Goal: Find specific fact: Find specific fact

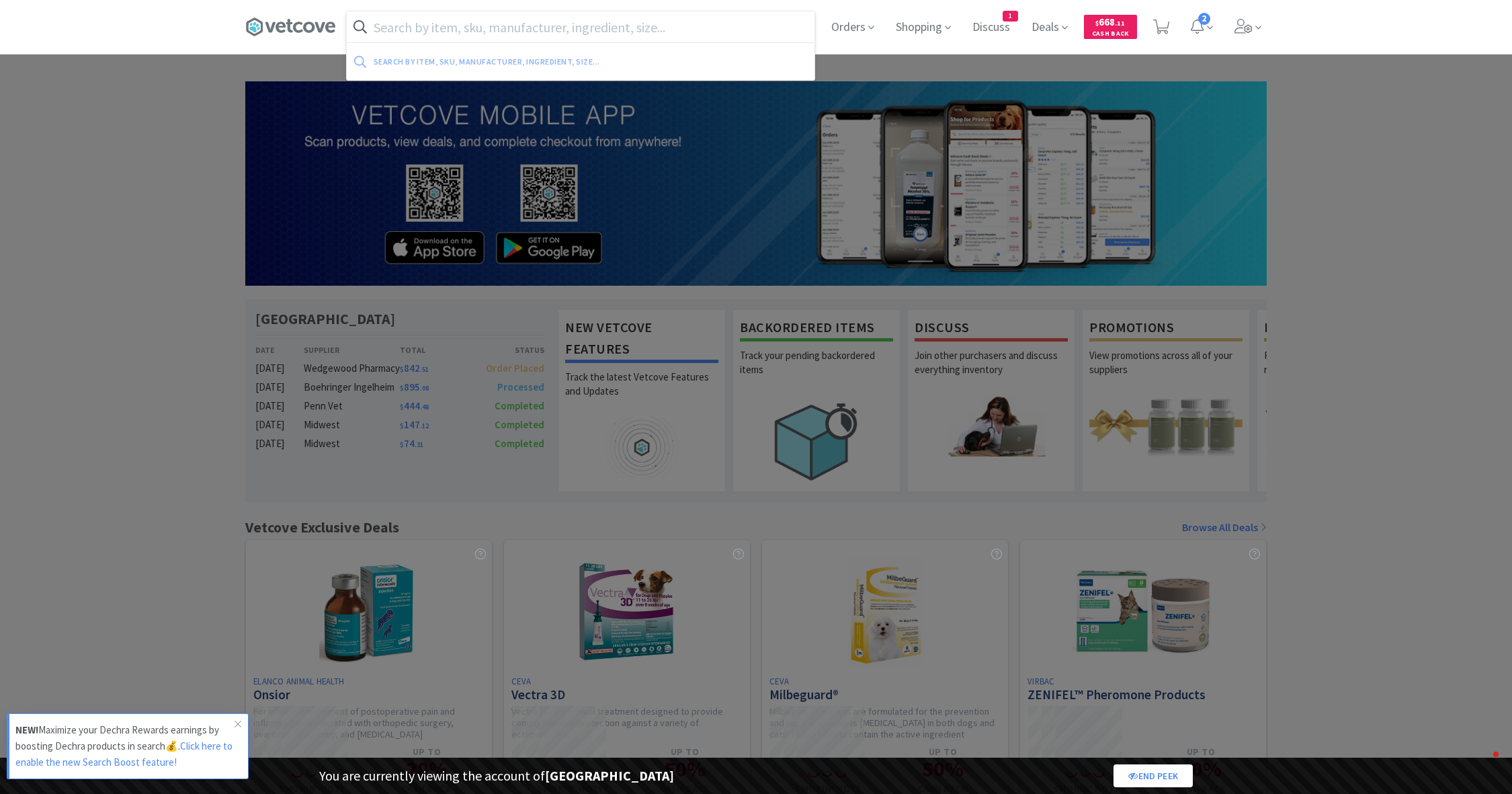
click at [390, 22] on input "text" at bounding box center [580, 27] width 468 height 31
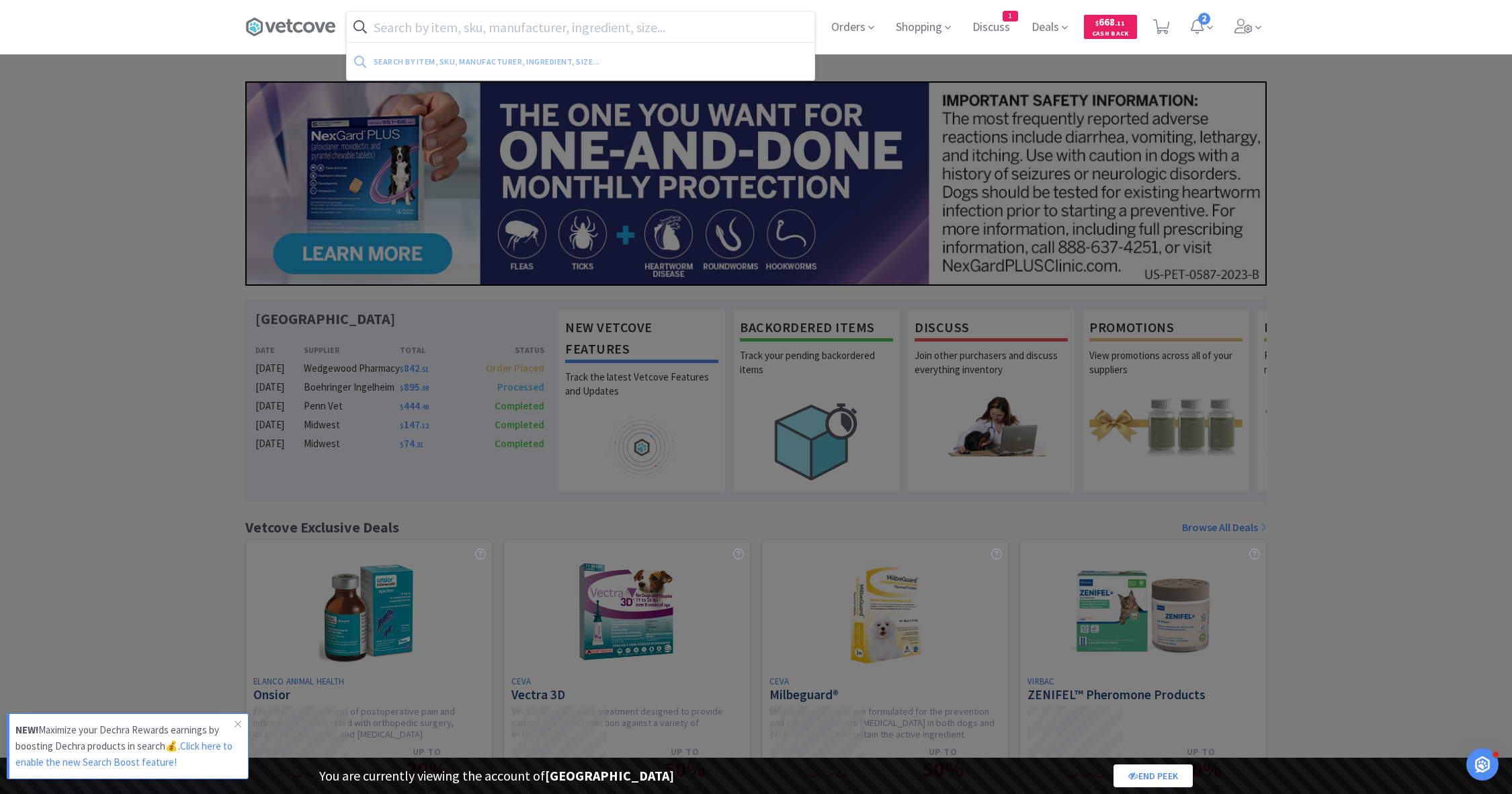
paste input "193.62868.3"
type input "193.62868.3"
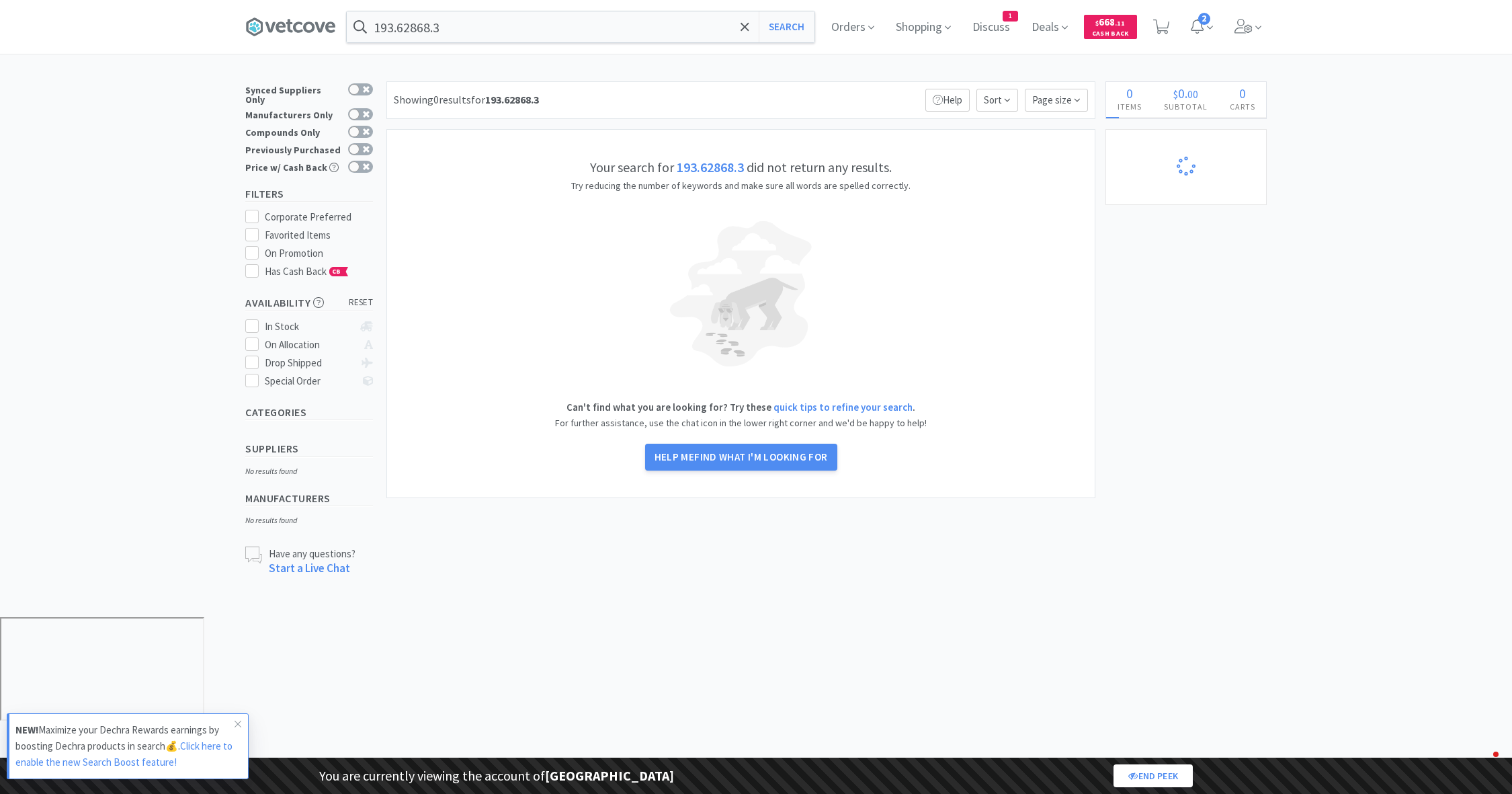
select select "1"
select select "2"
select select "1"
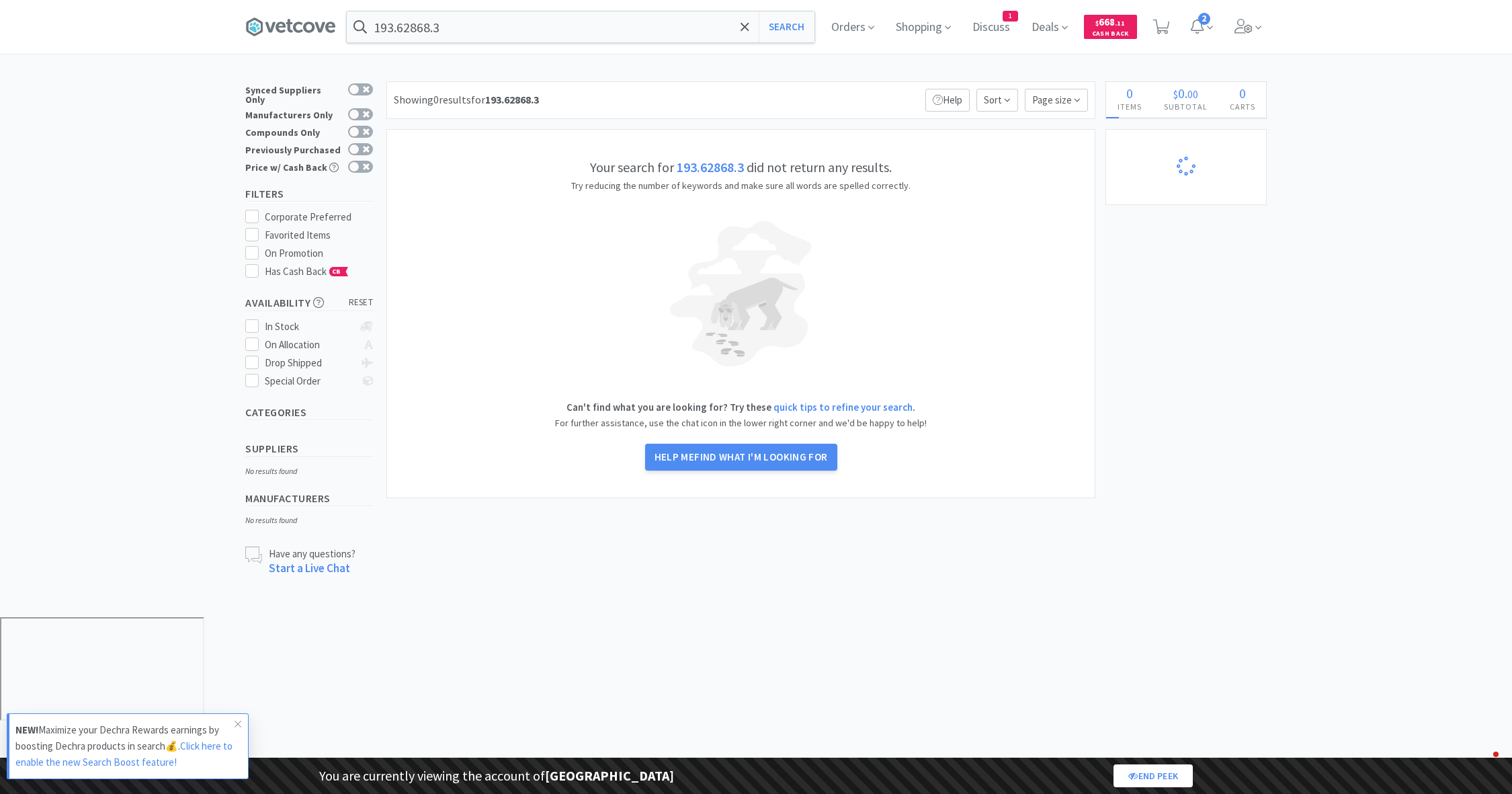
select select "1"
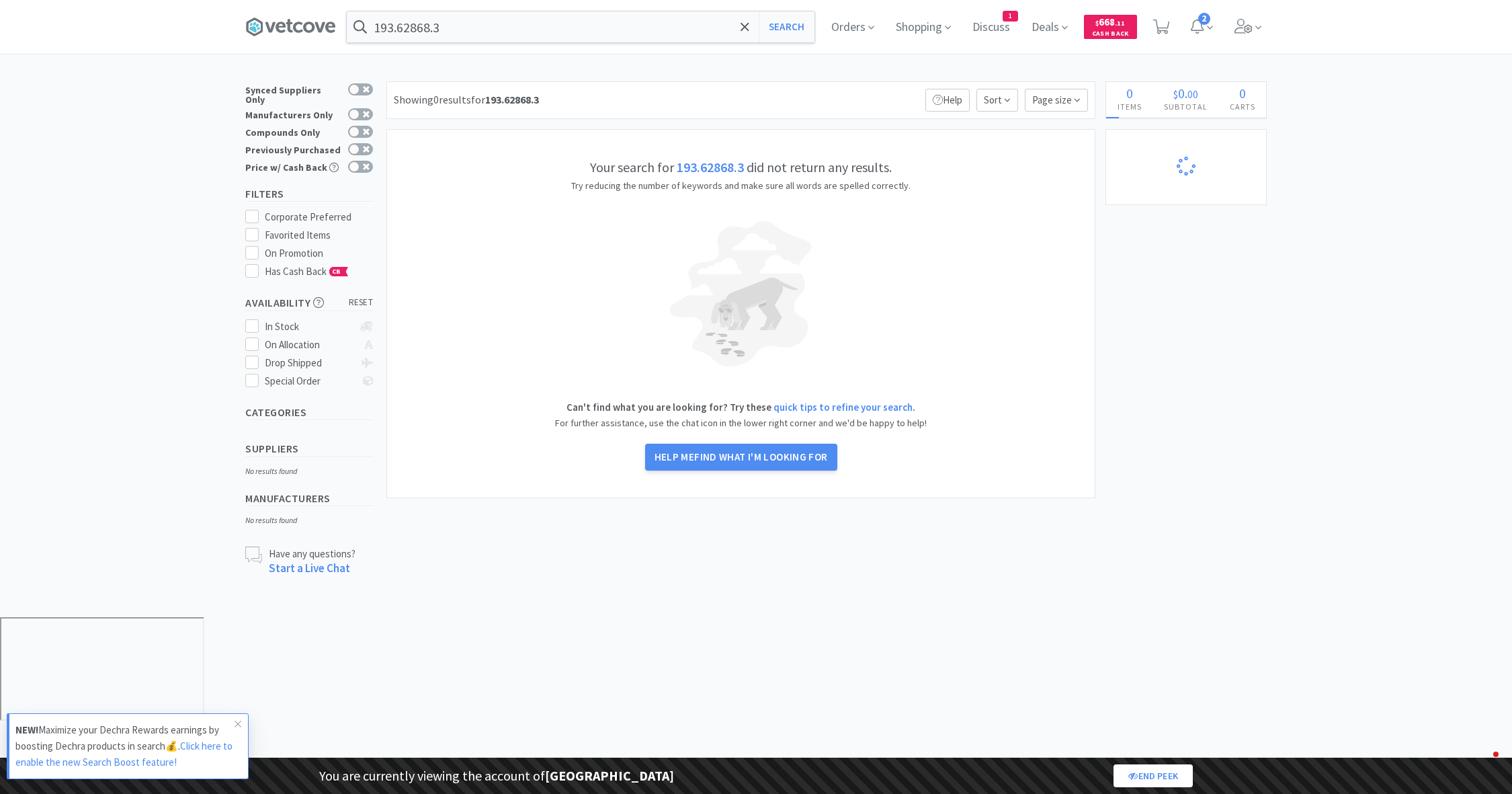
select select "1"
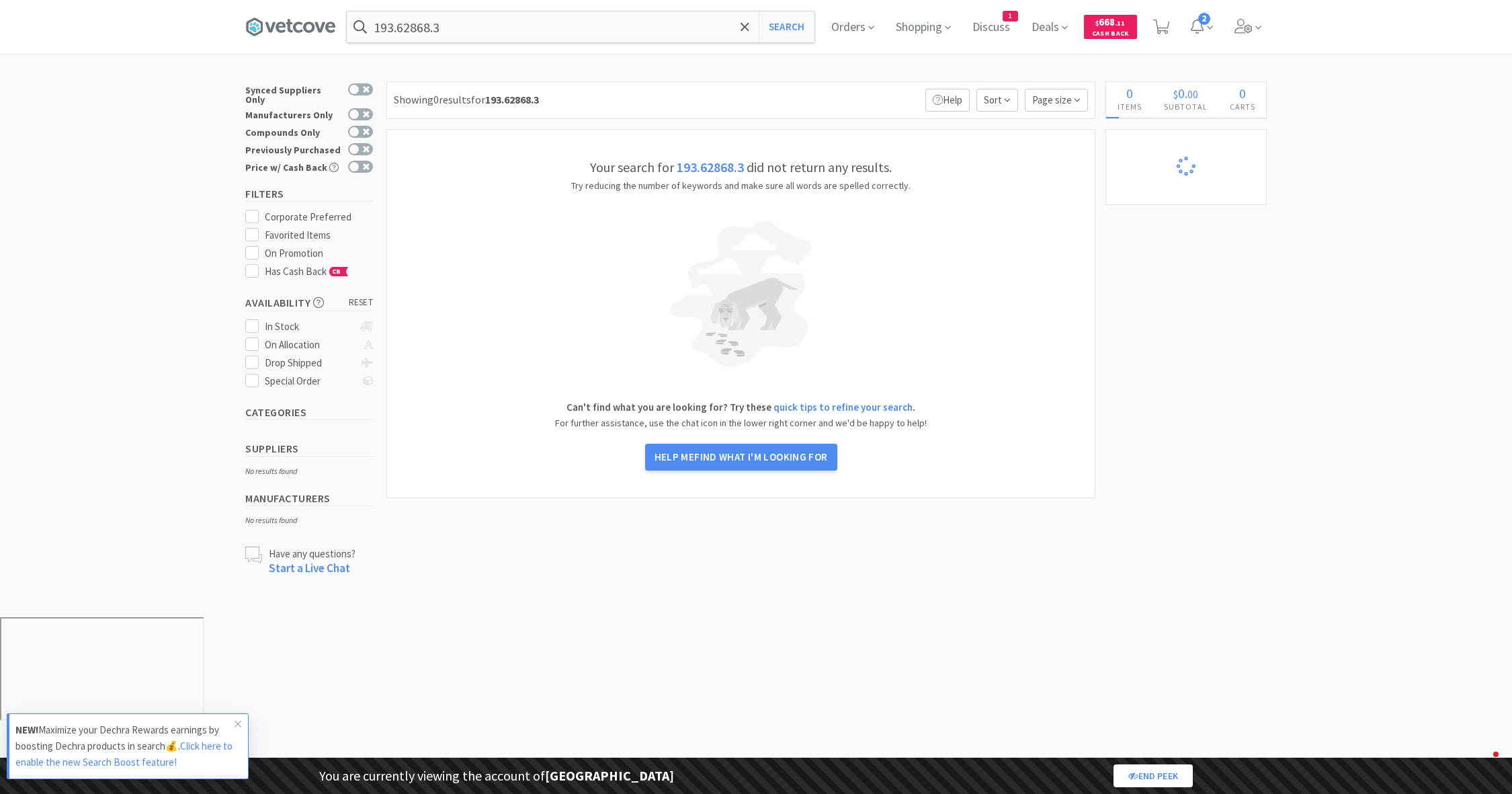
select select "1"
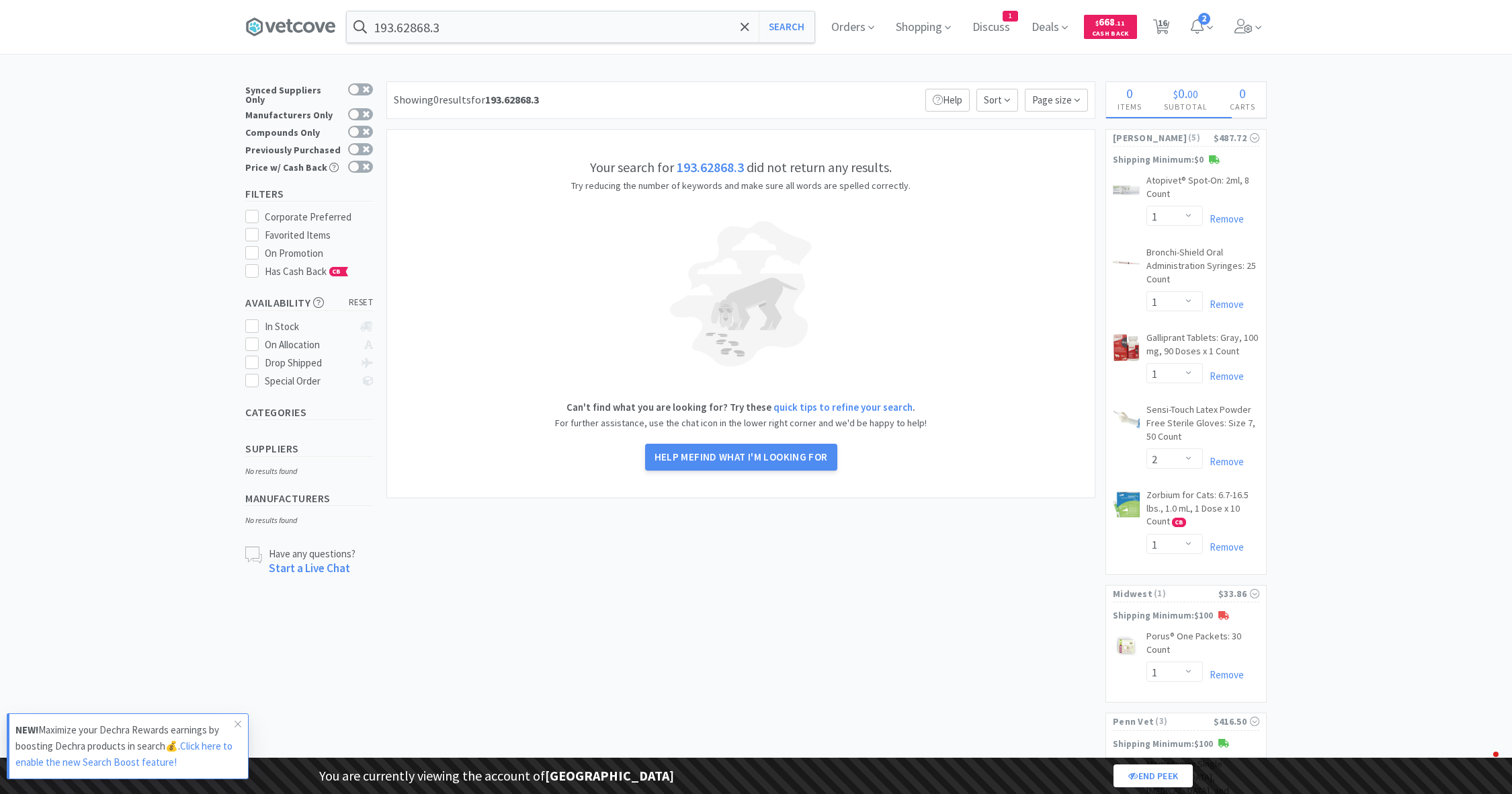
select select "1"
select select "8"
select select "1"
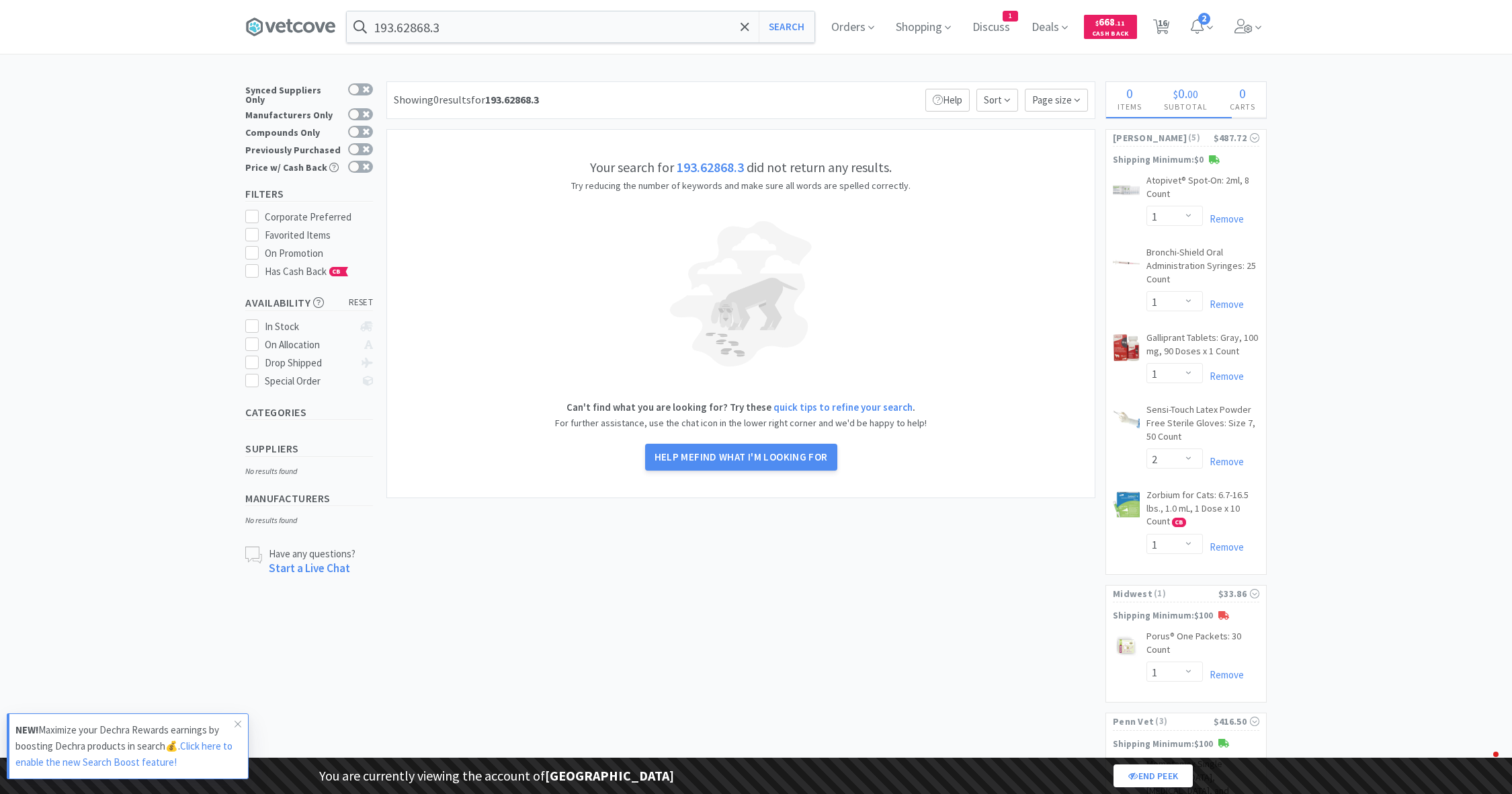
select select "1"
select select "2"
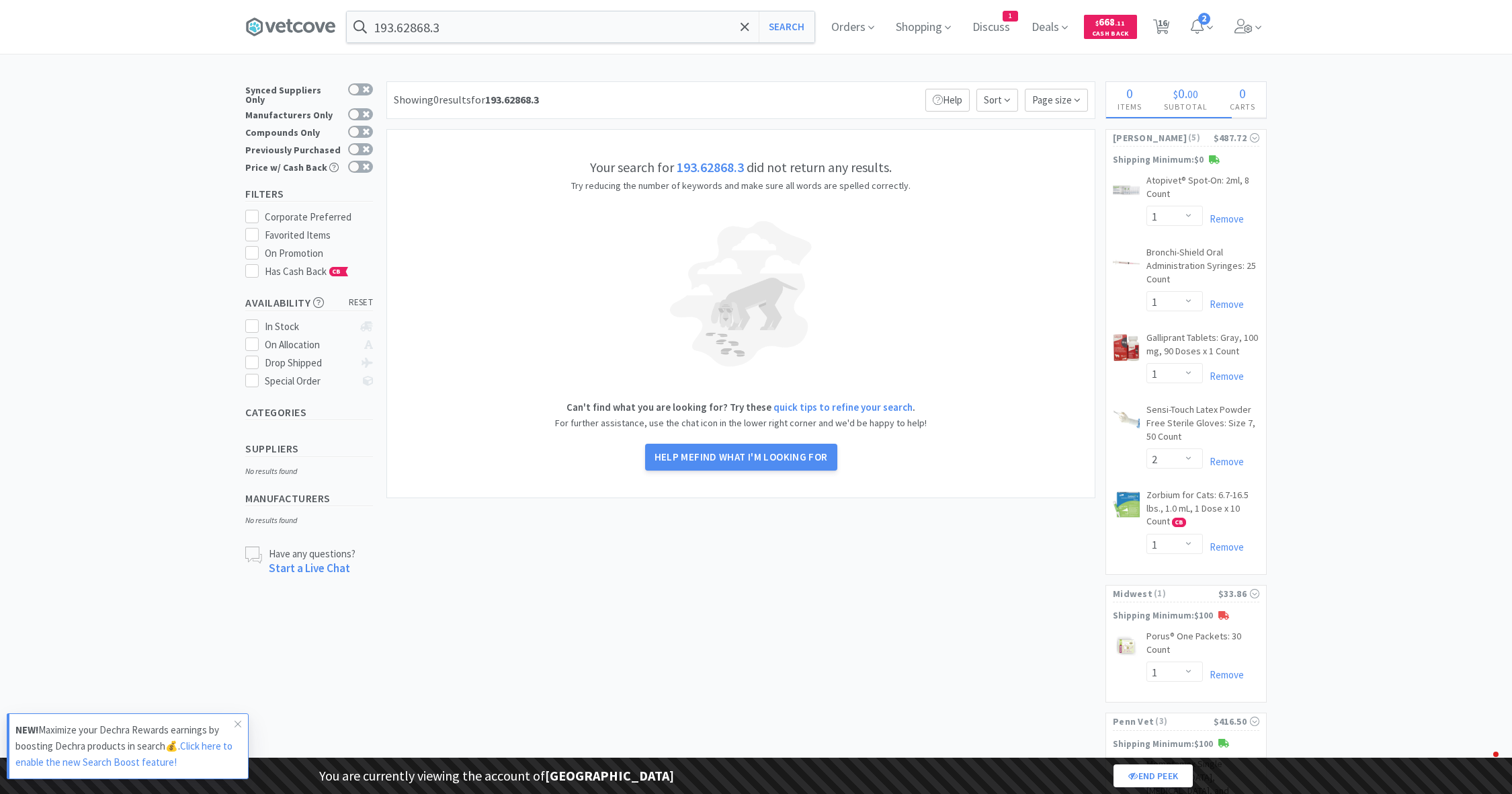
select select "1"
select select "3"
select select "2"
select select "3"
select select "1"
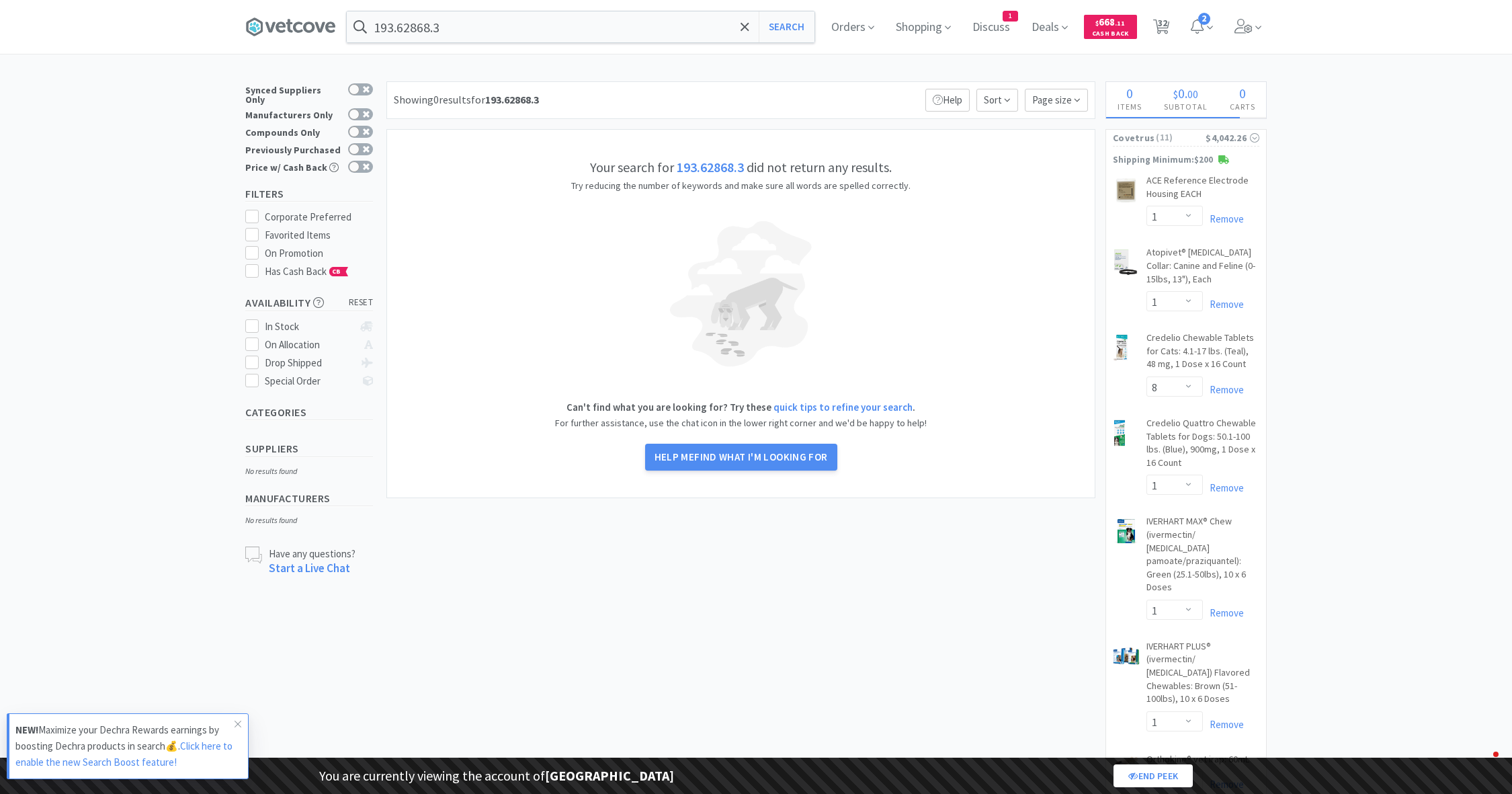
select select "1"
select select "2"
select select "1"
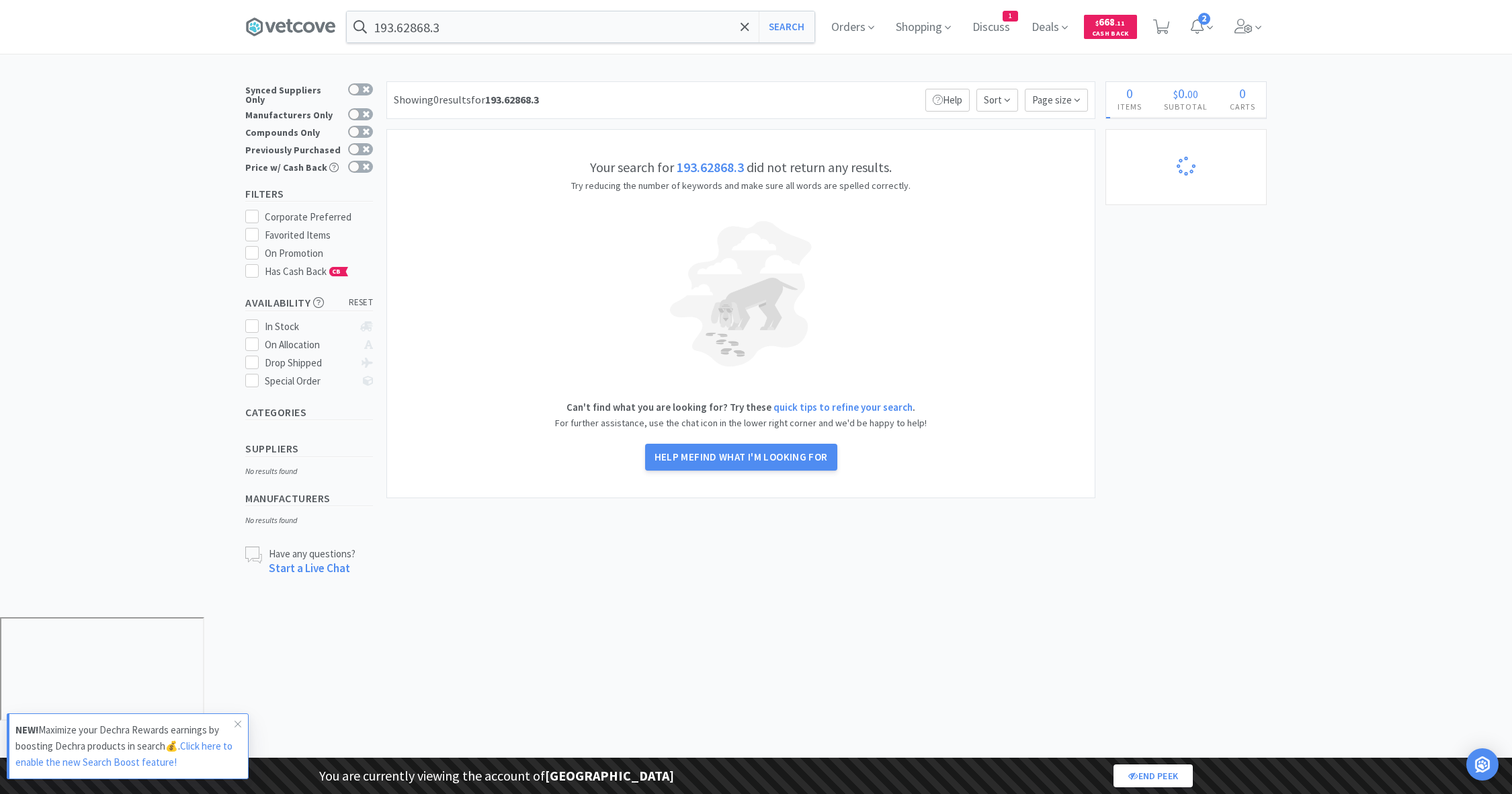
select select "1"
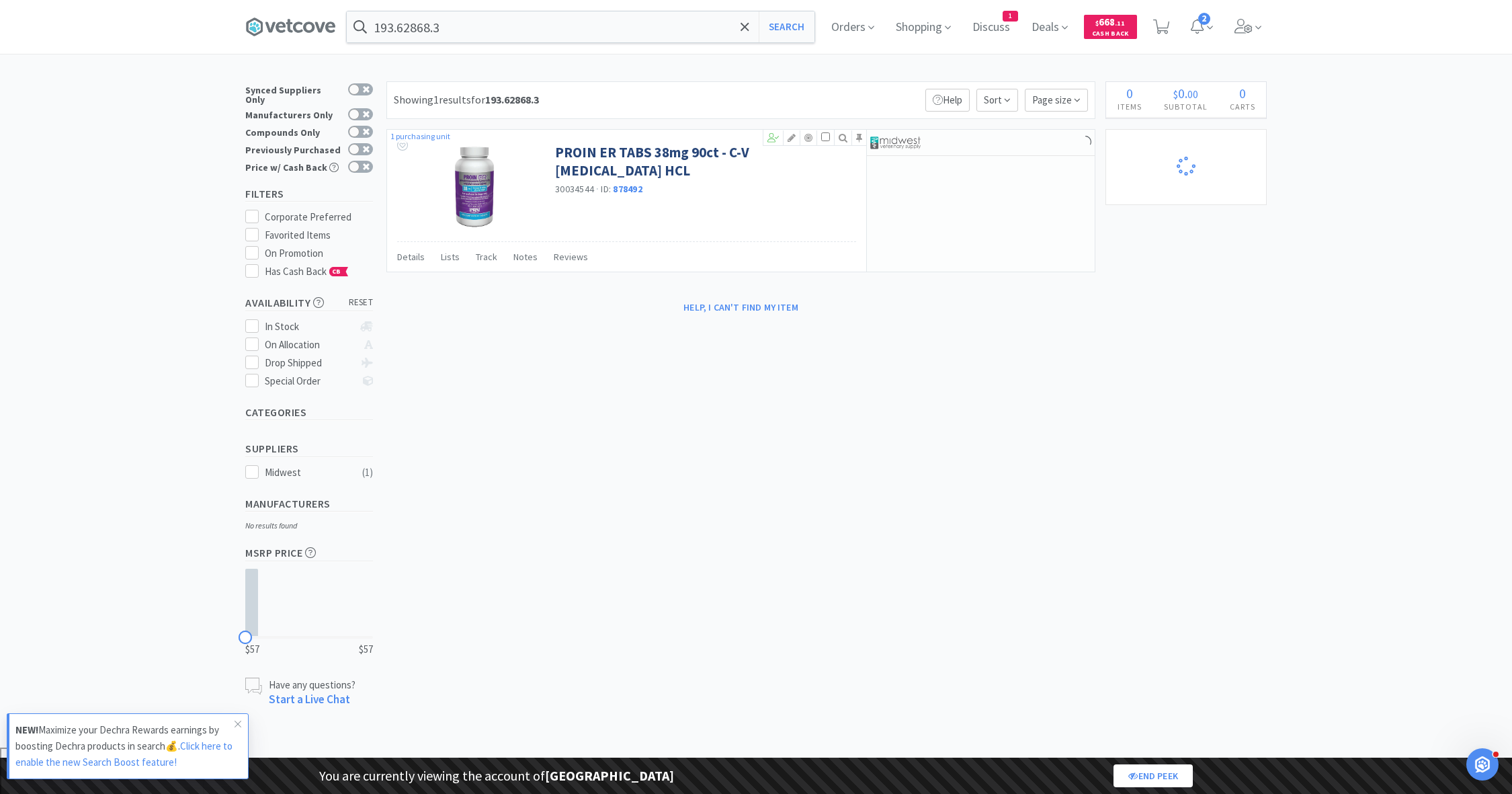
select select "1"
select select "8"
select select "1"
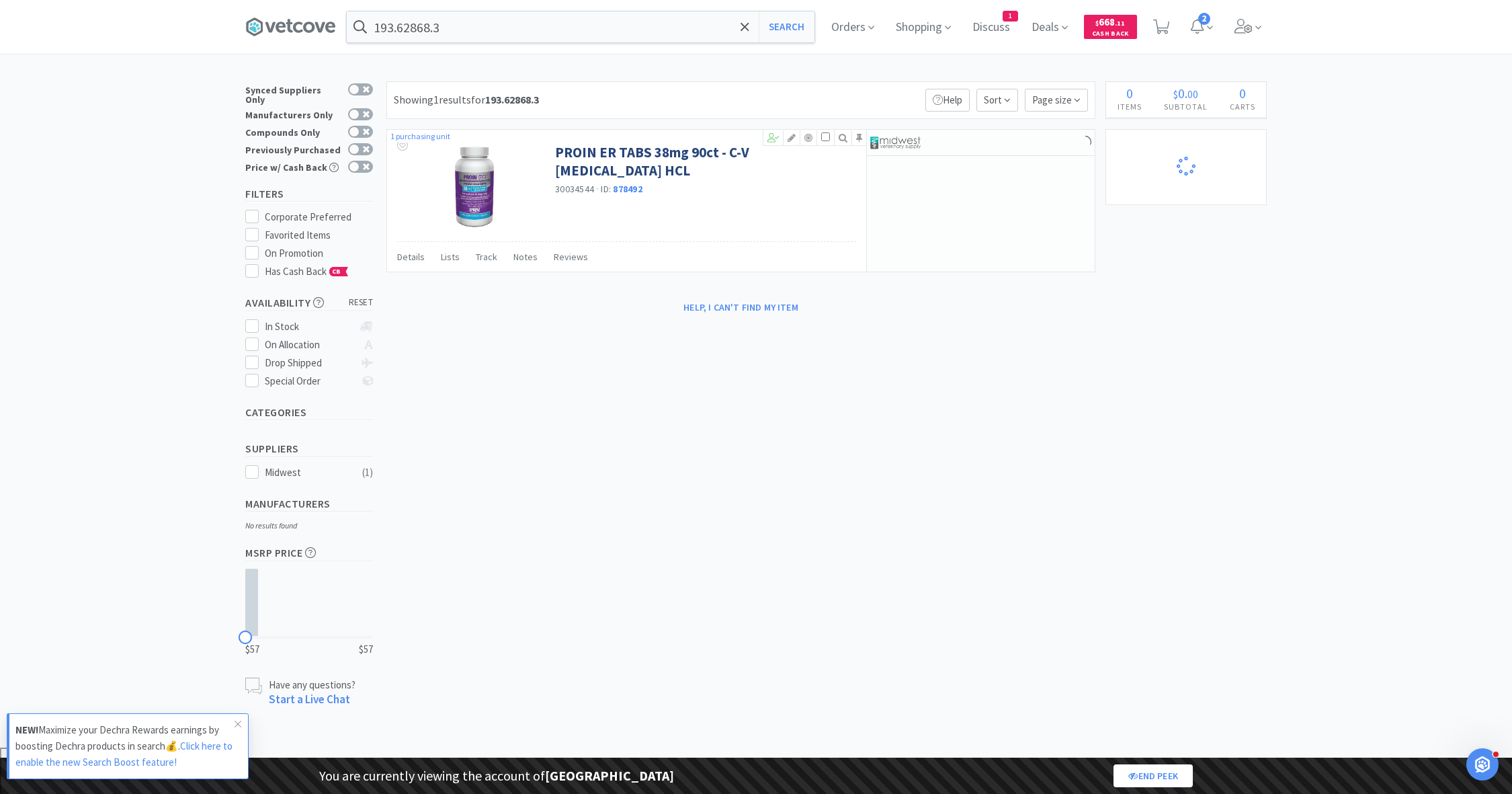
select select "1"
select select "2"
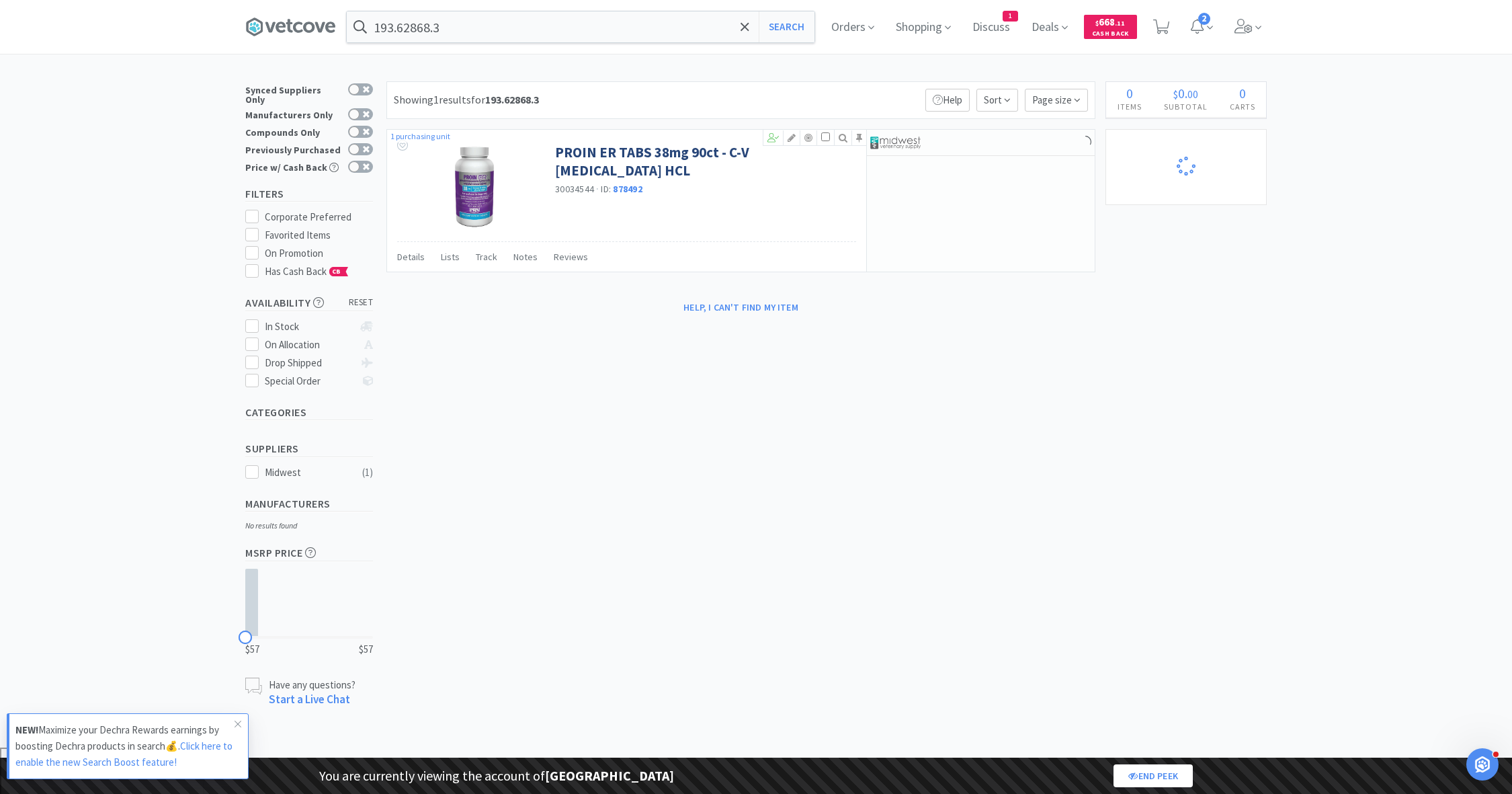
select select "1"
select select "2"
select select "1"
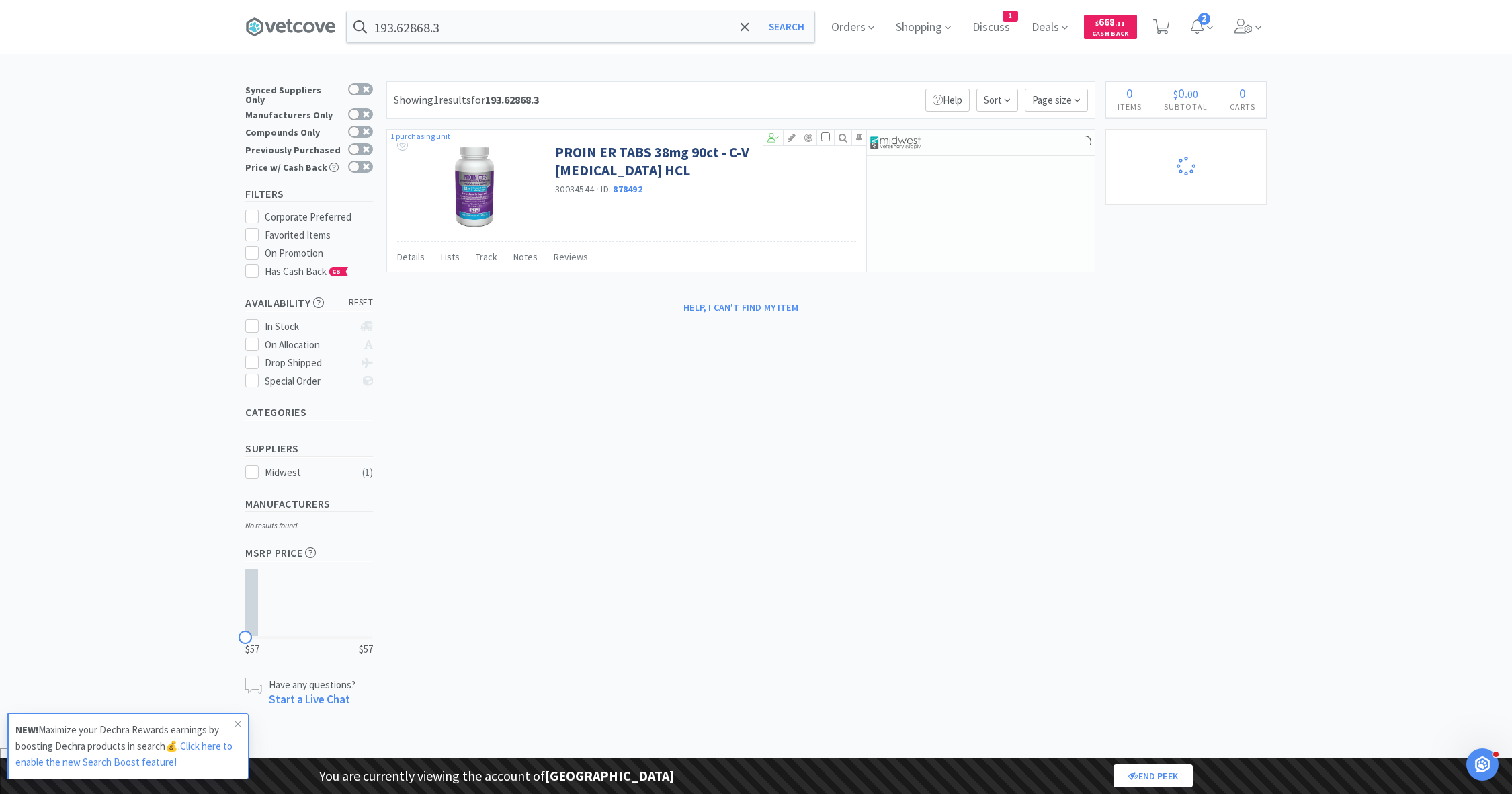
select select "1"
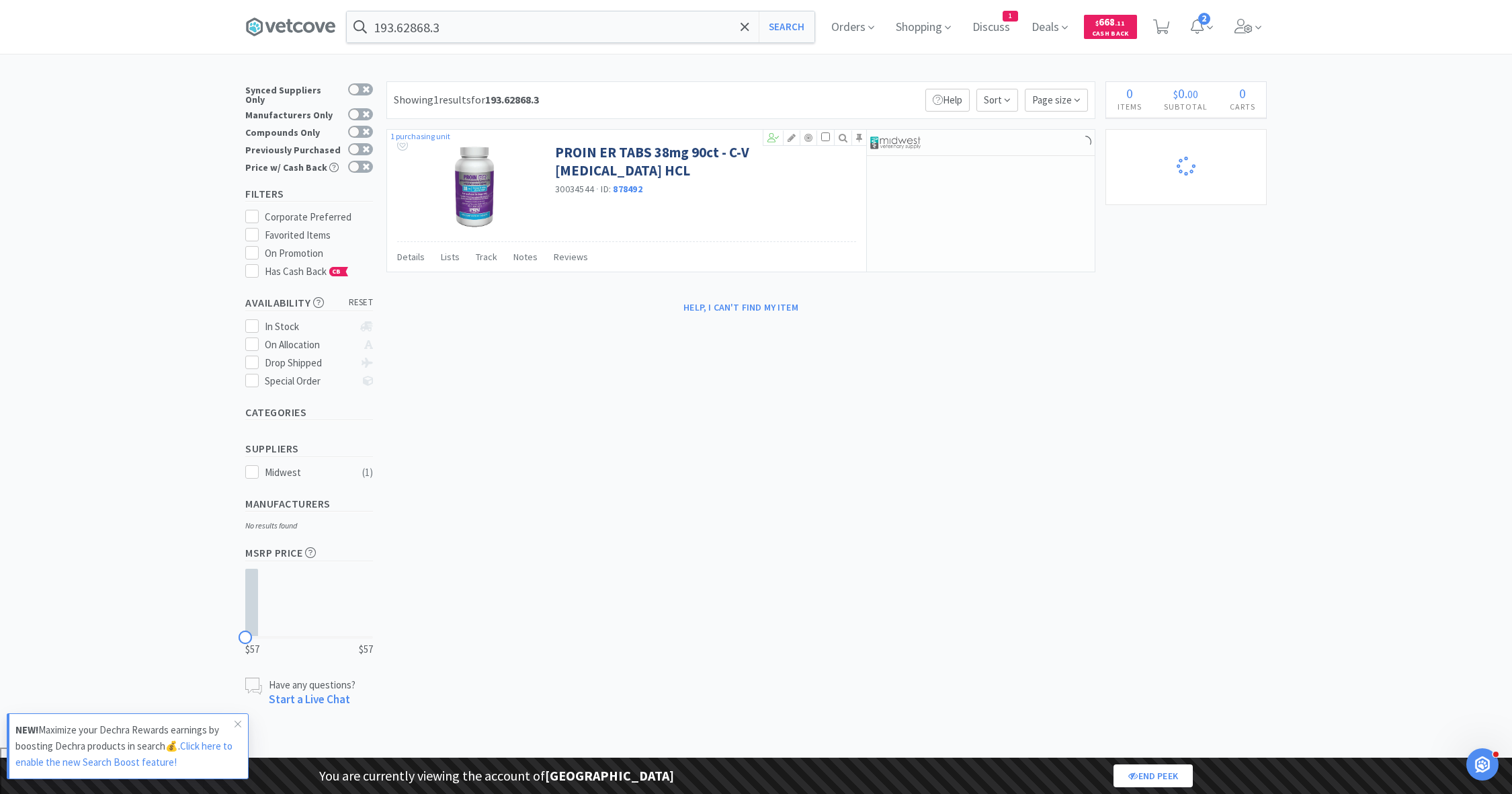
select select "2"
select select "1"
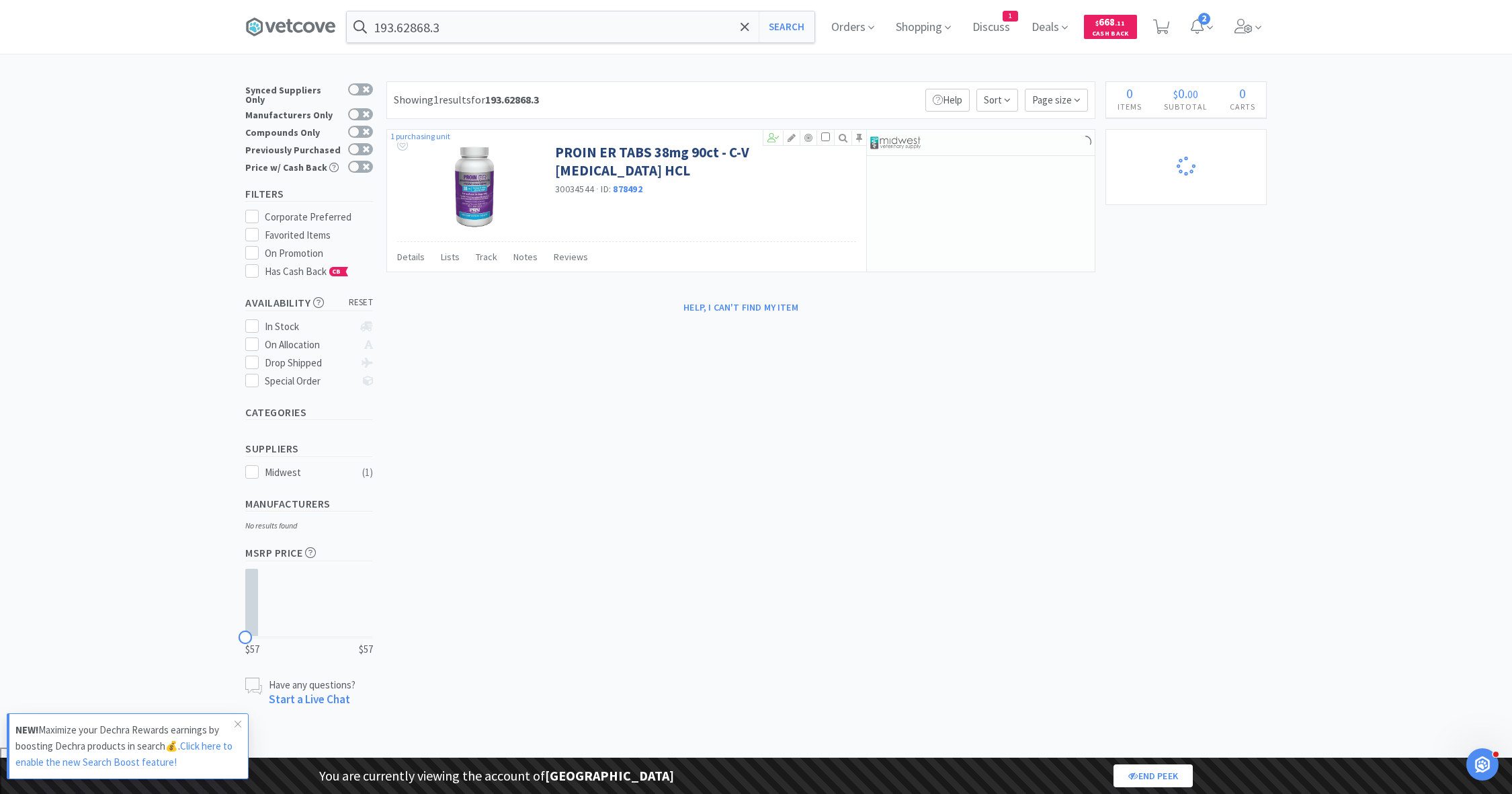
select select "1"
select select "3"
select select "2"
select select "3"
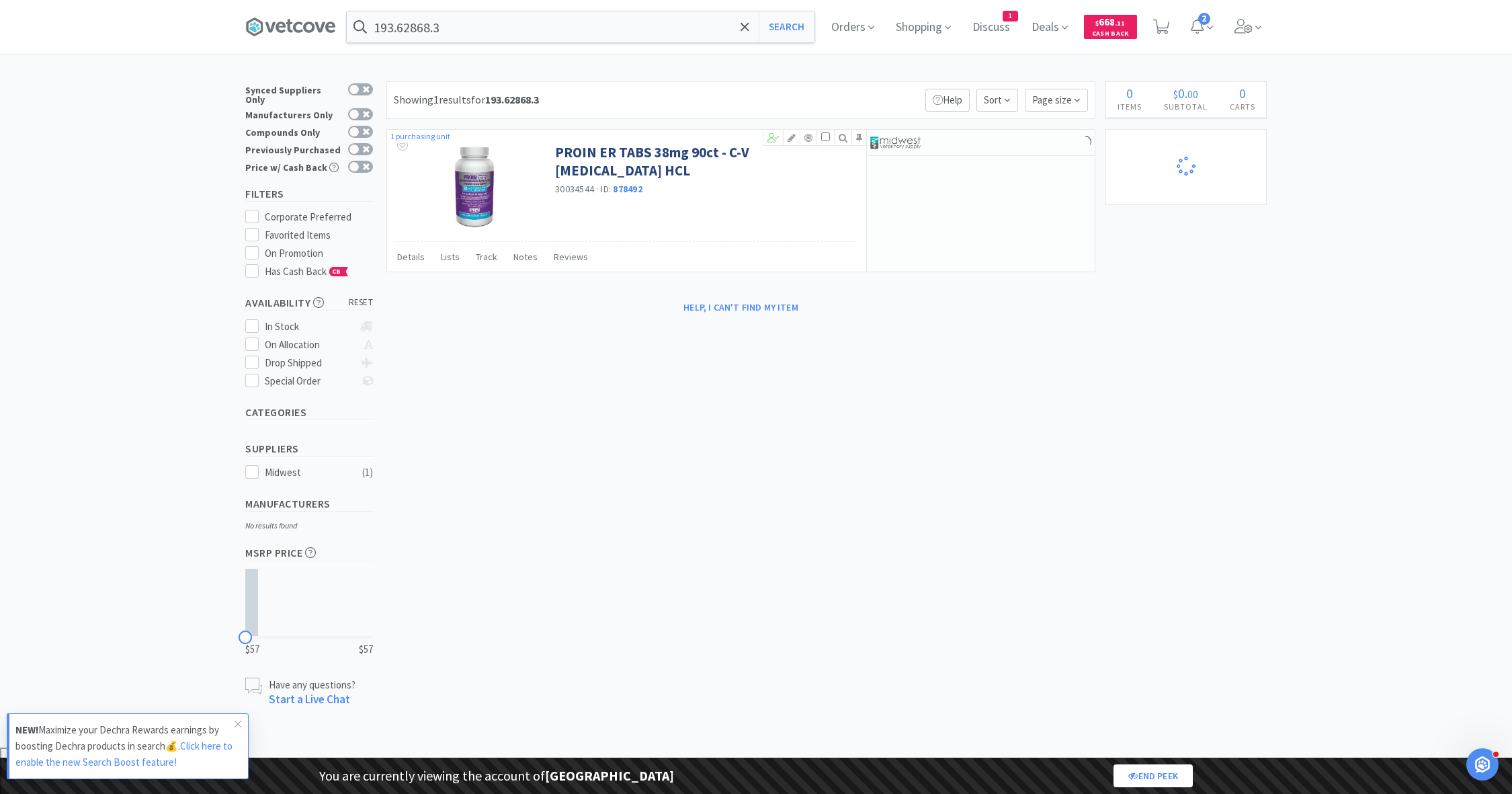
select select "1"
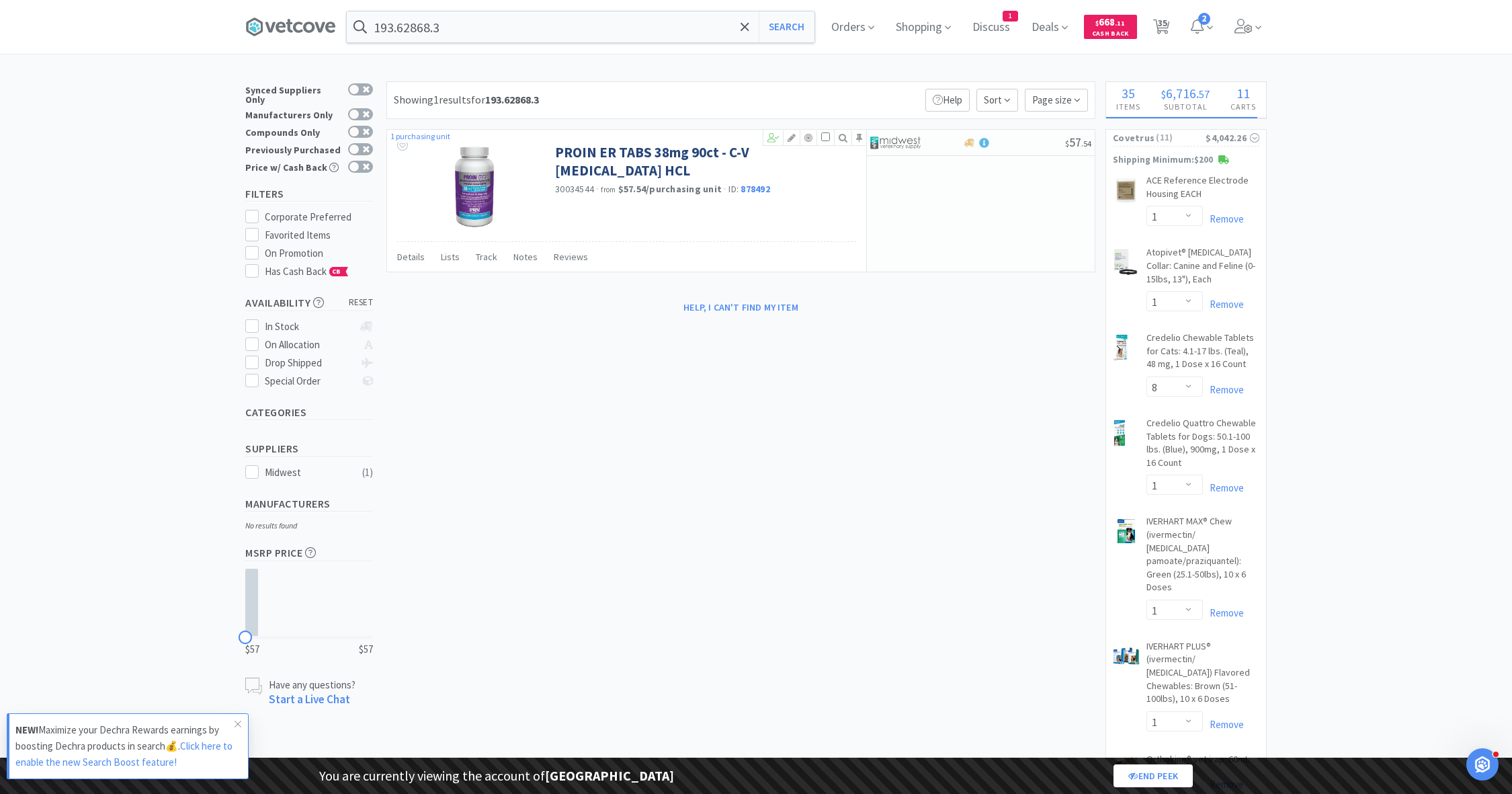
select select "99999"
select select "1"
select select "99975"
select select "99999"
select select "3"
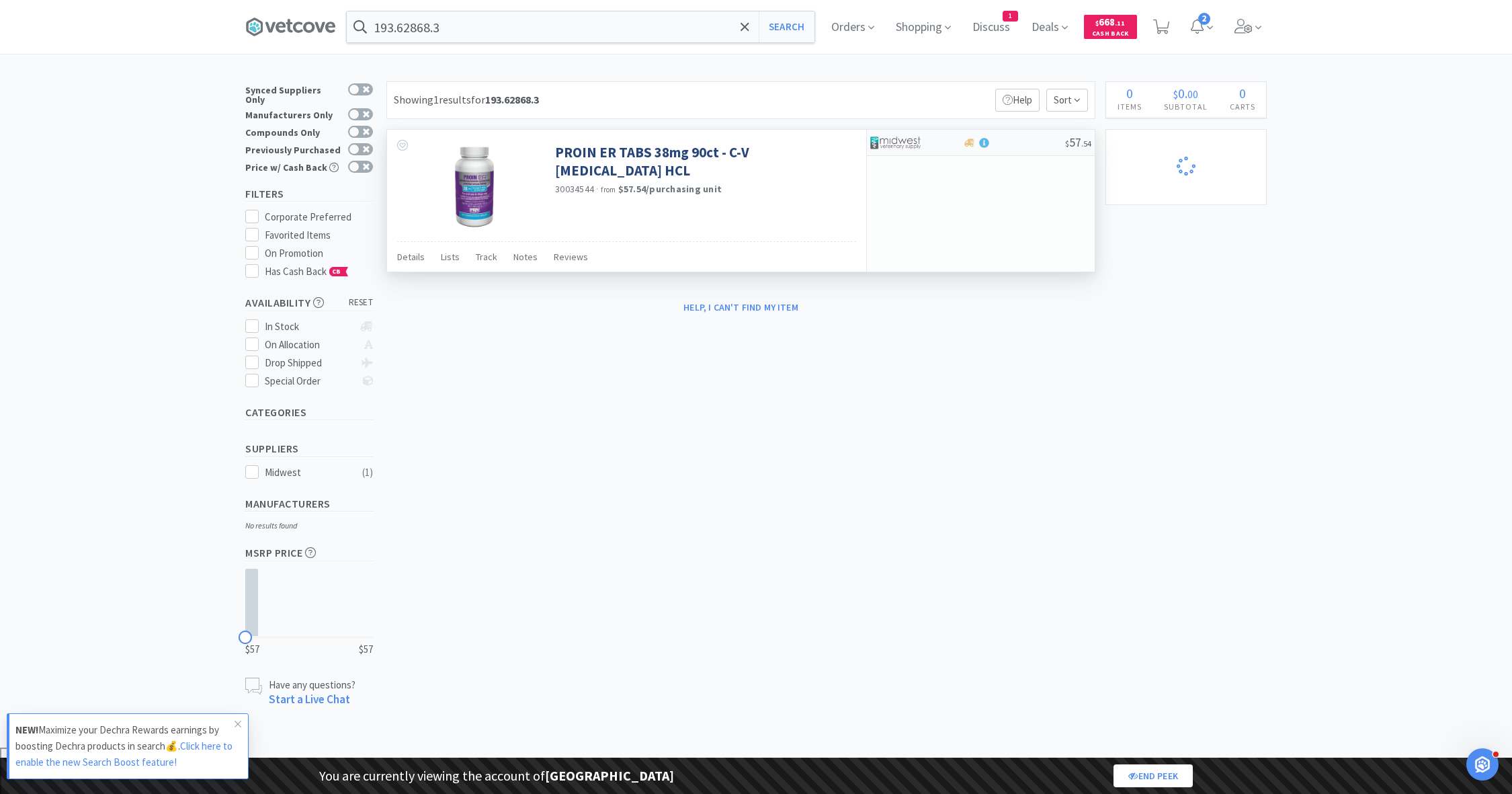
click at [906, 144] on img at bounding box center [895, 142] width 50 height 20
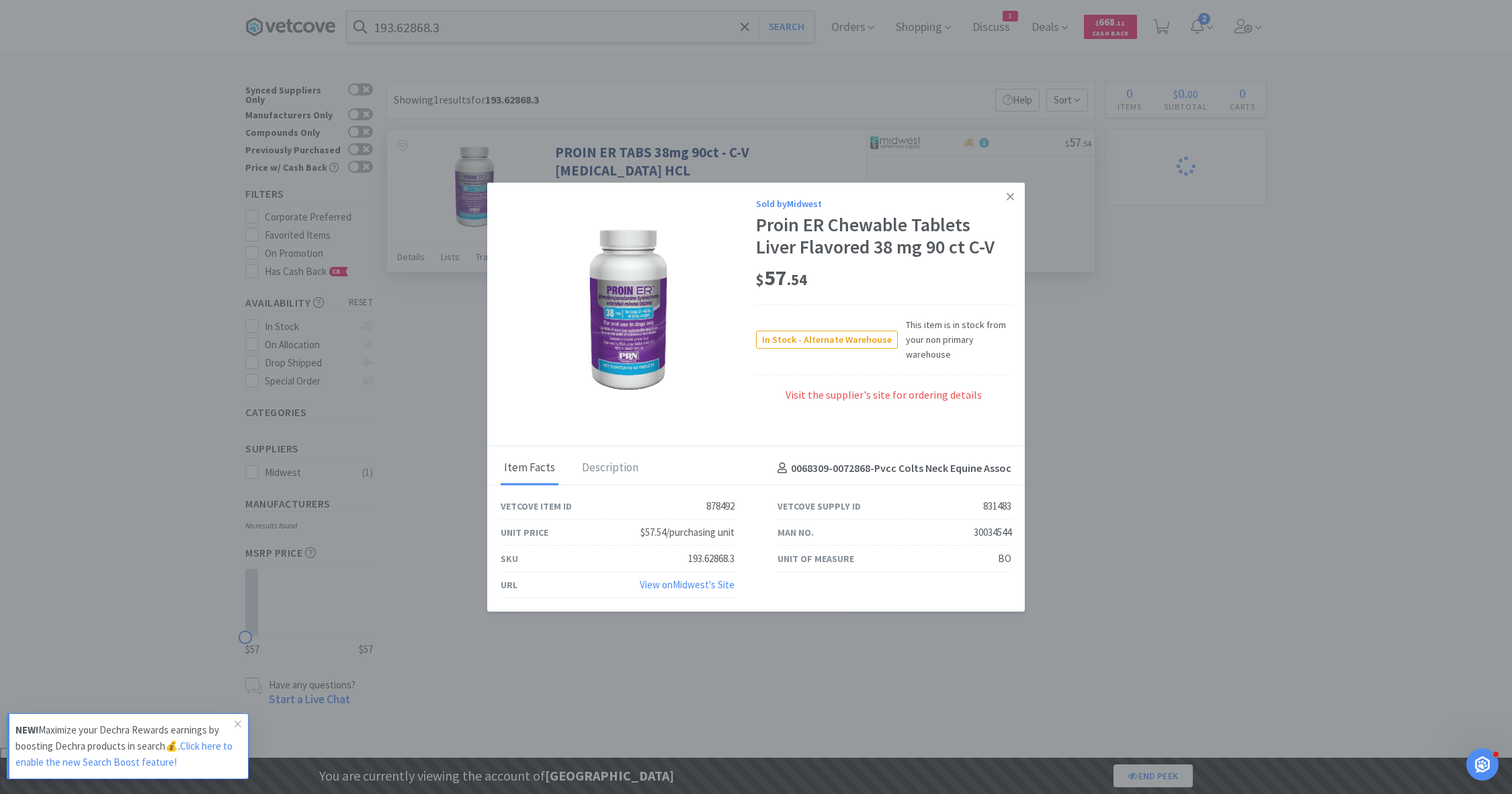
select select "1"
select select "8"
select select "1"
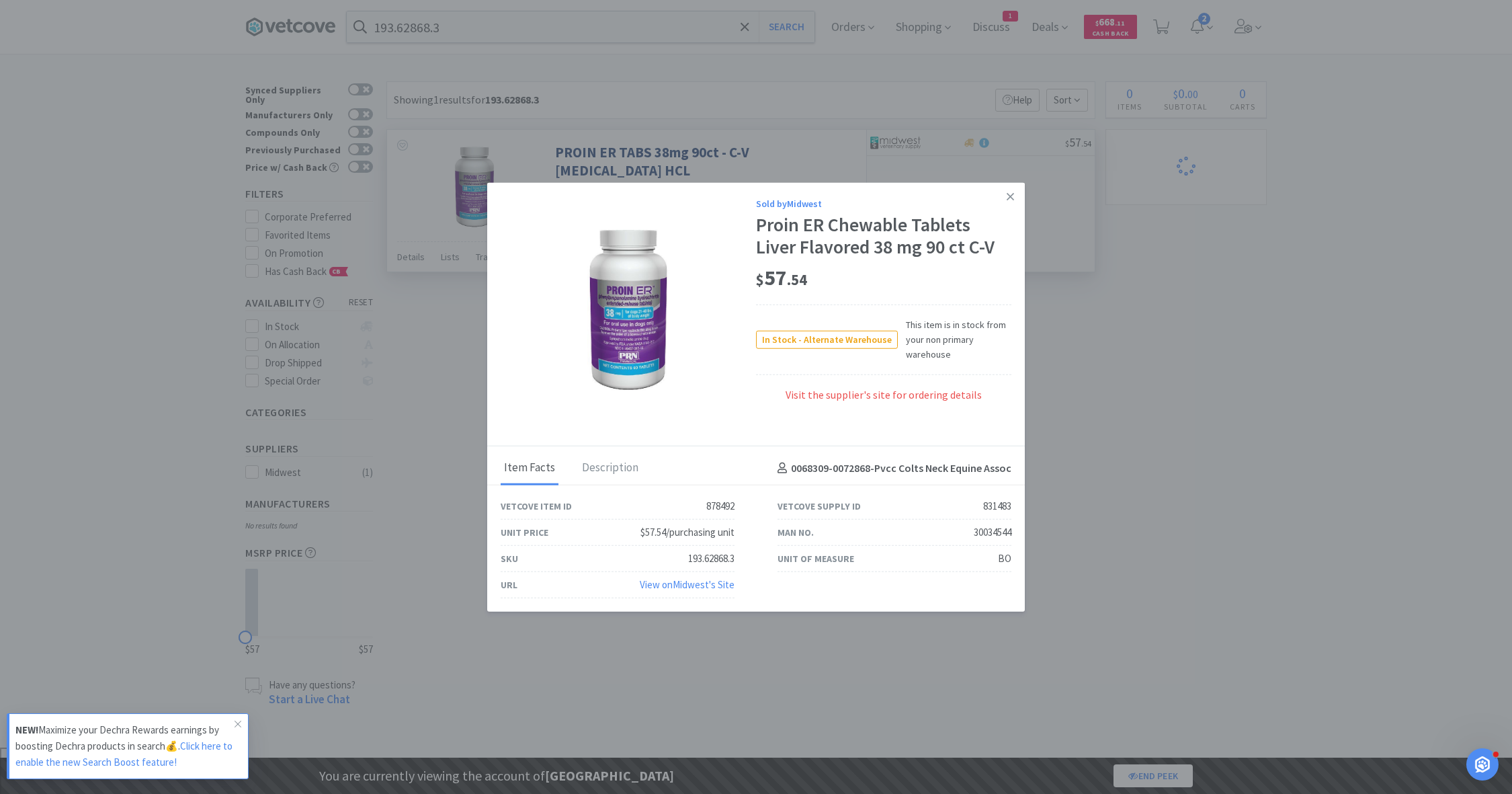
select select "1"
select select "2"
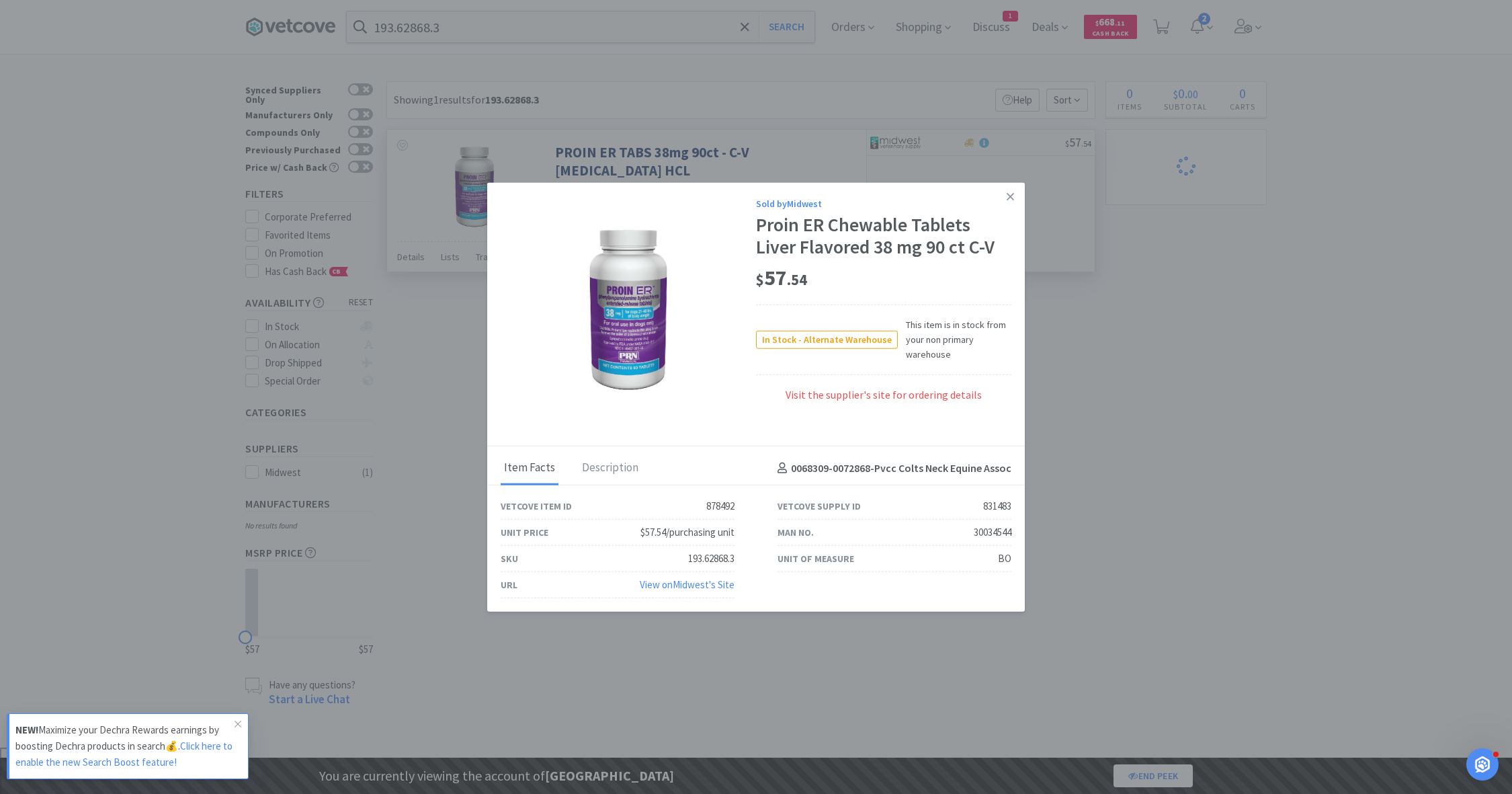
select select "1"
select select "2"
select select "1"
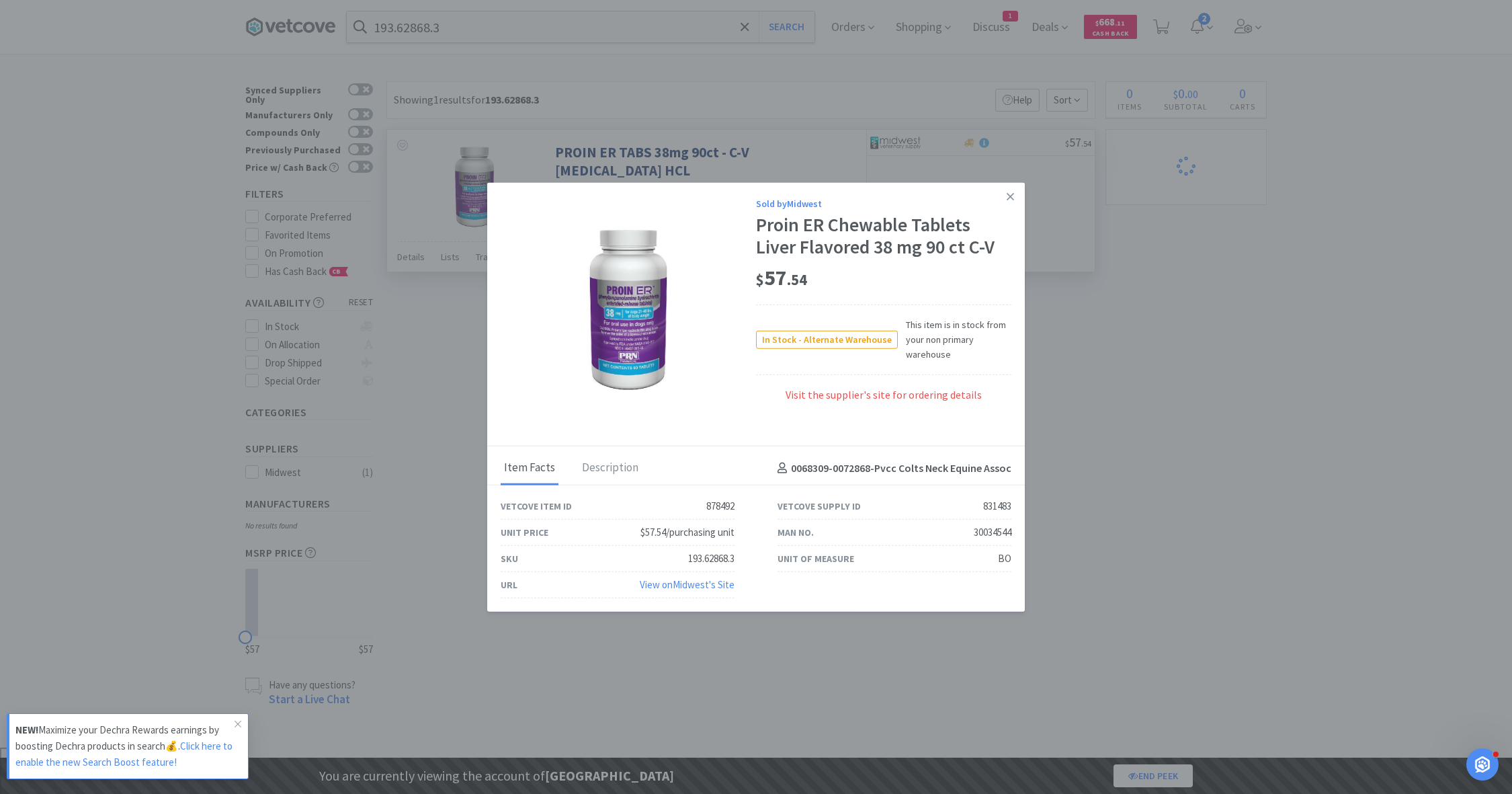
select select "1"
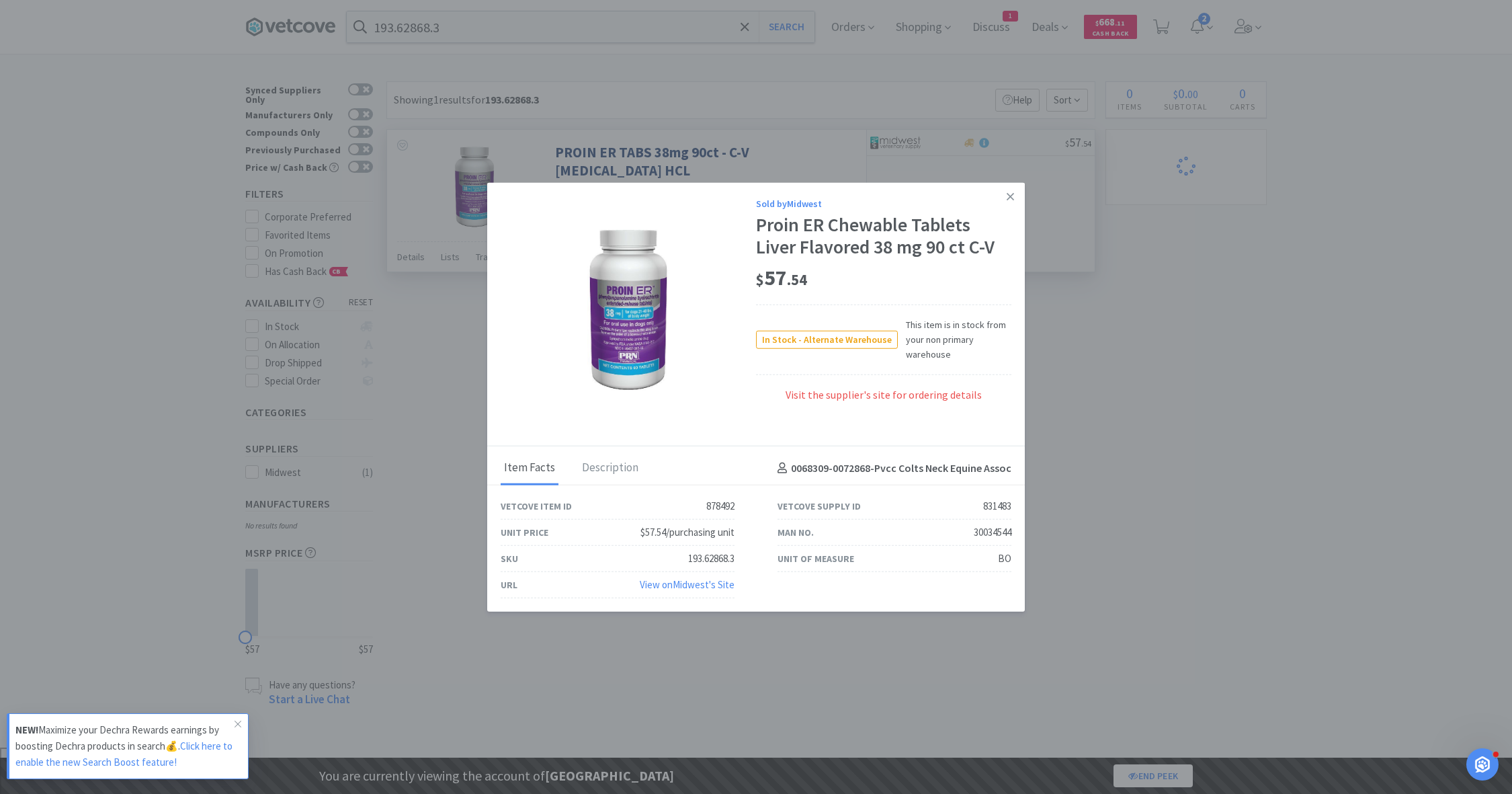
select select "2"
select select "1"
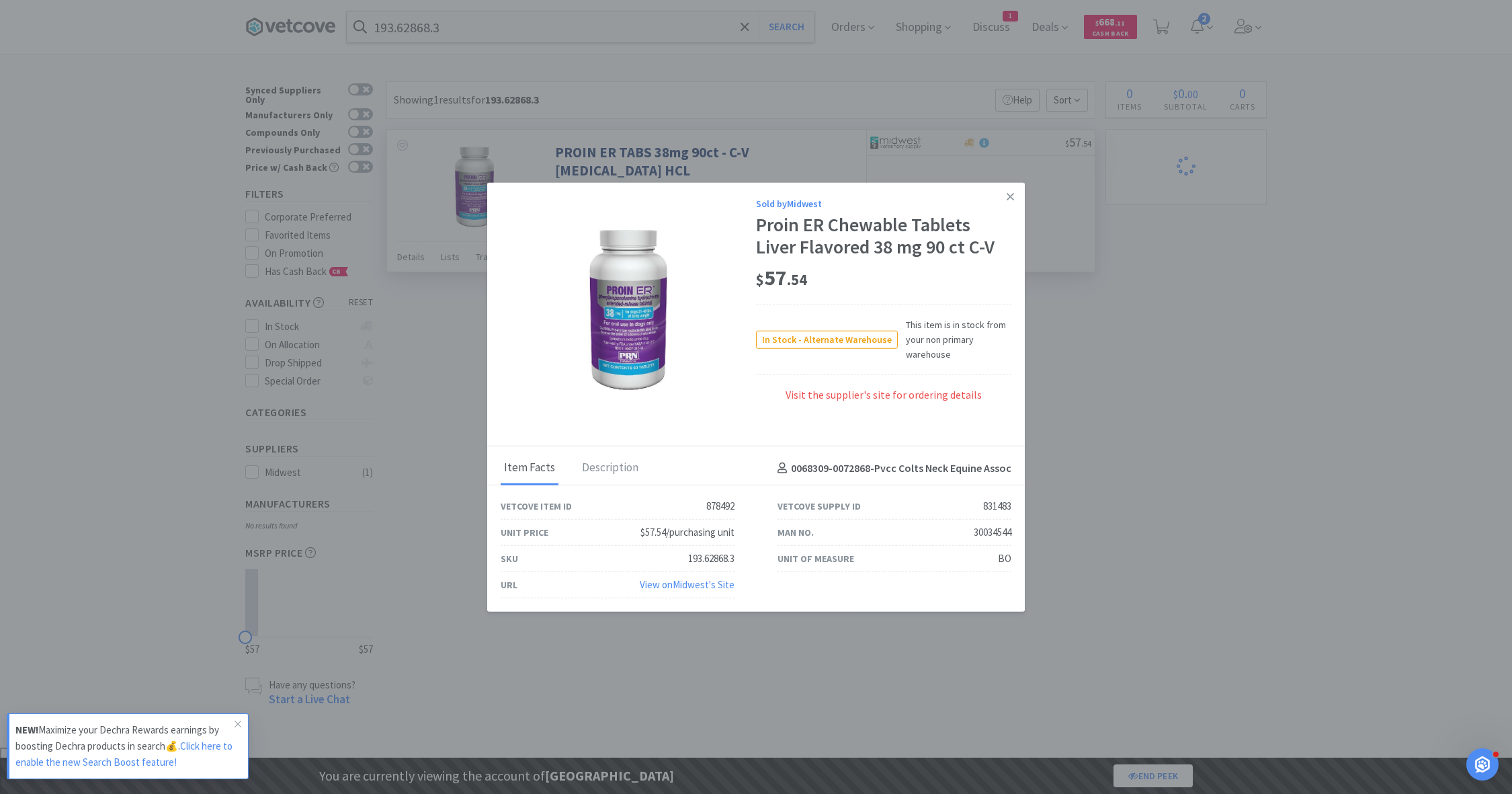
select select "1"
select select "3"
select select "2"
select select "3"
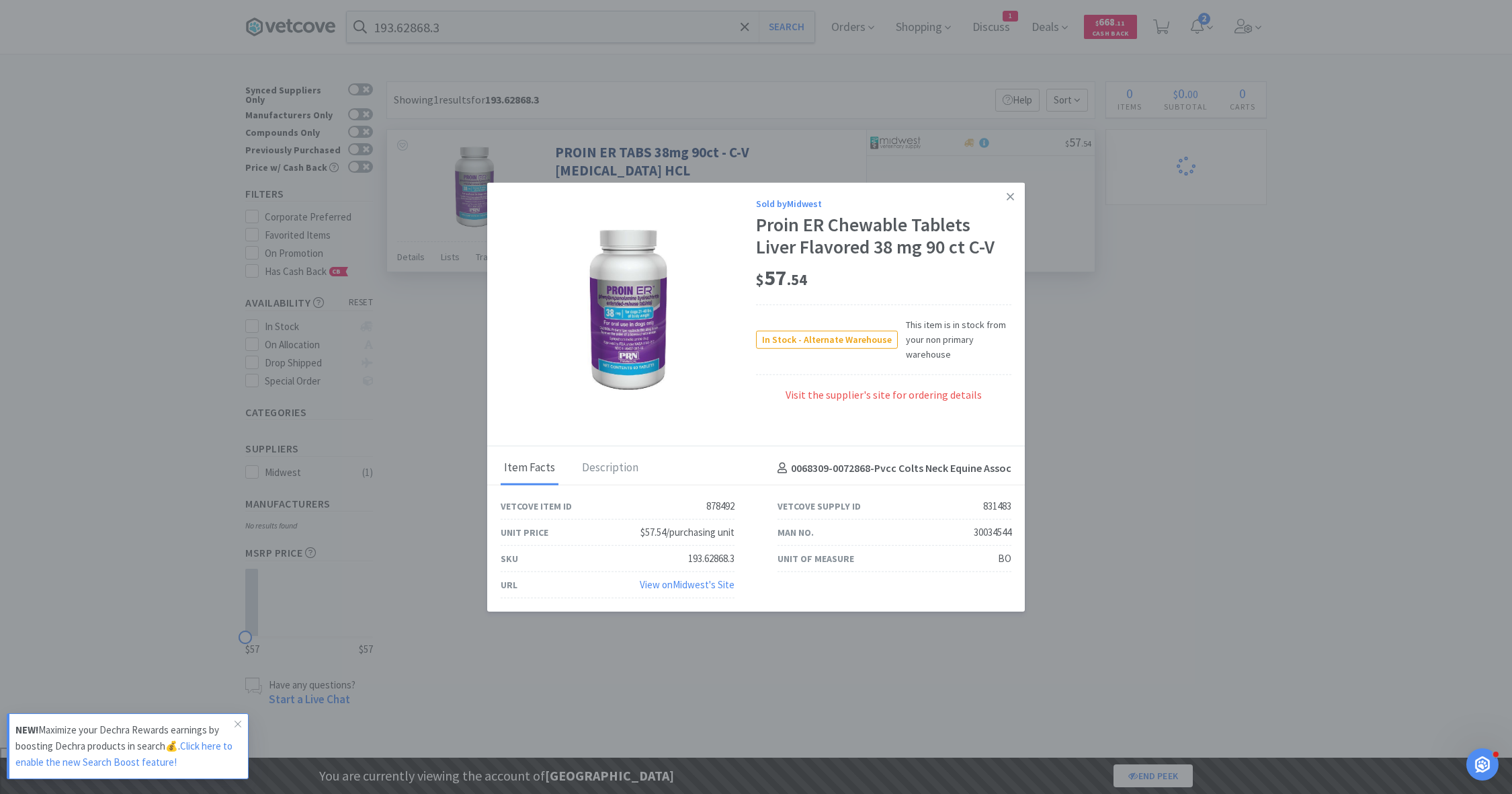
select select "1"
select select "99999"
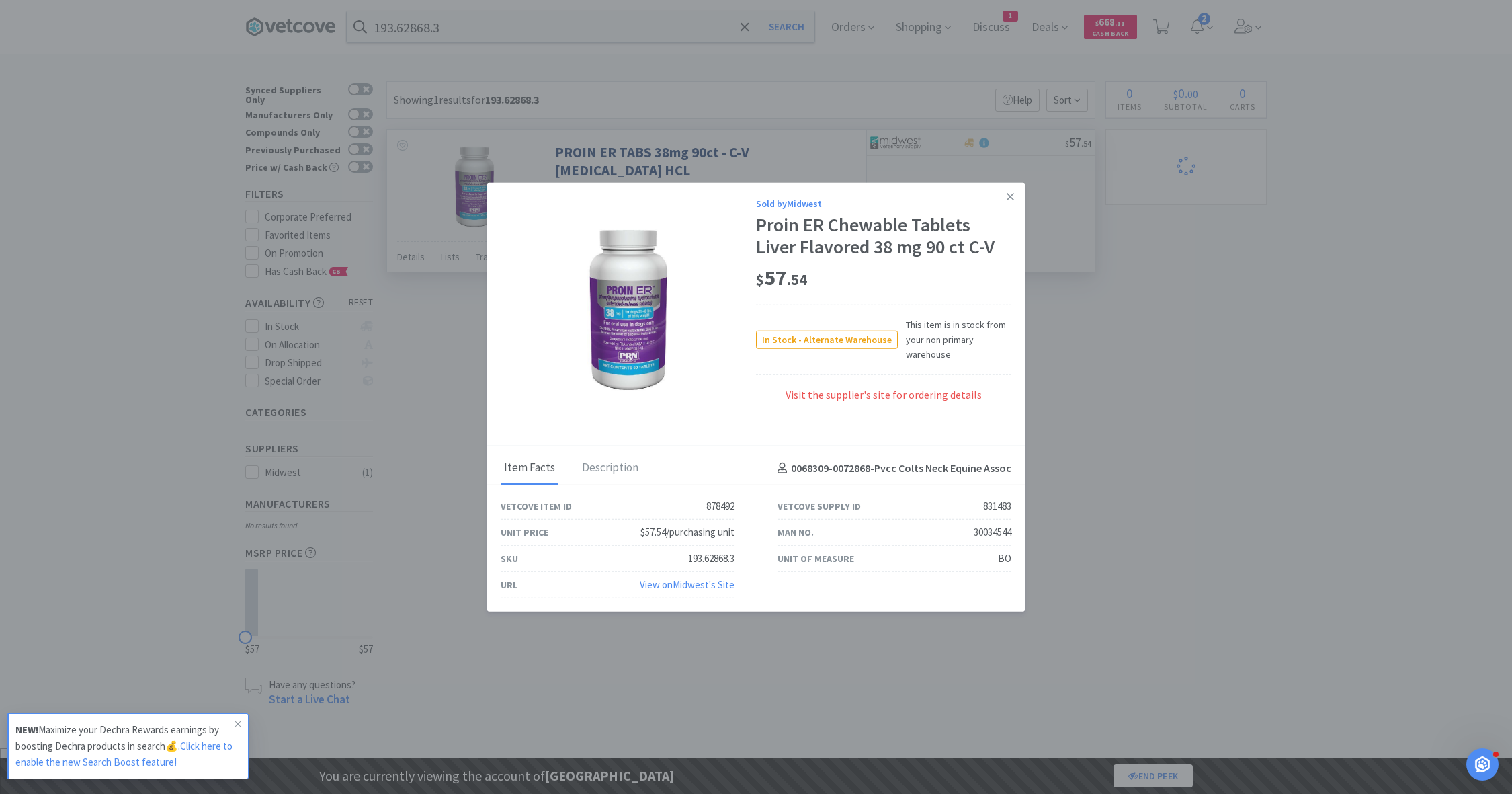
select select "1"
select select "99975"
select select "99999"
select select "3"
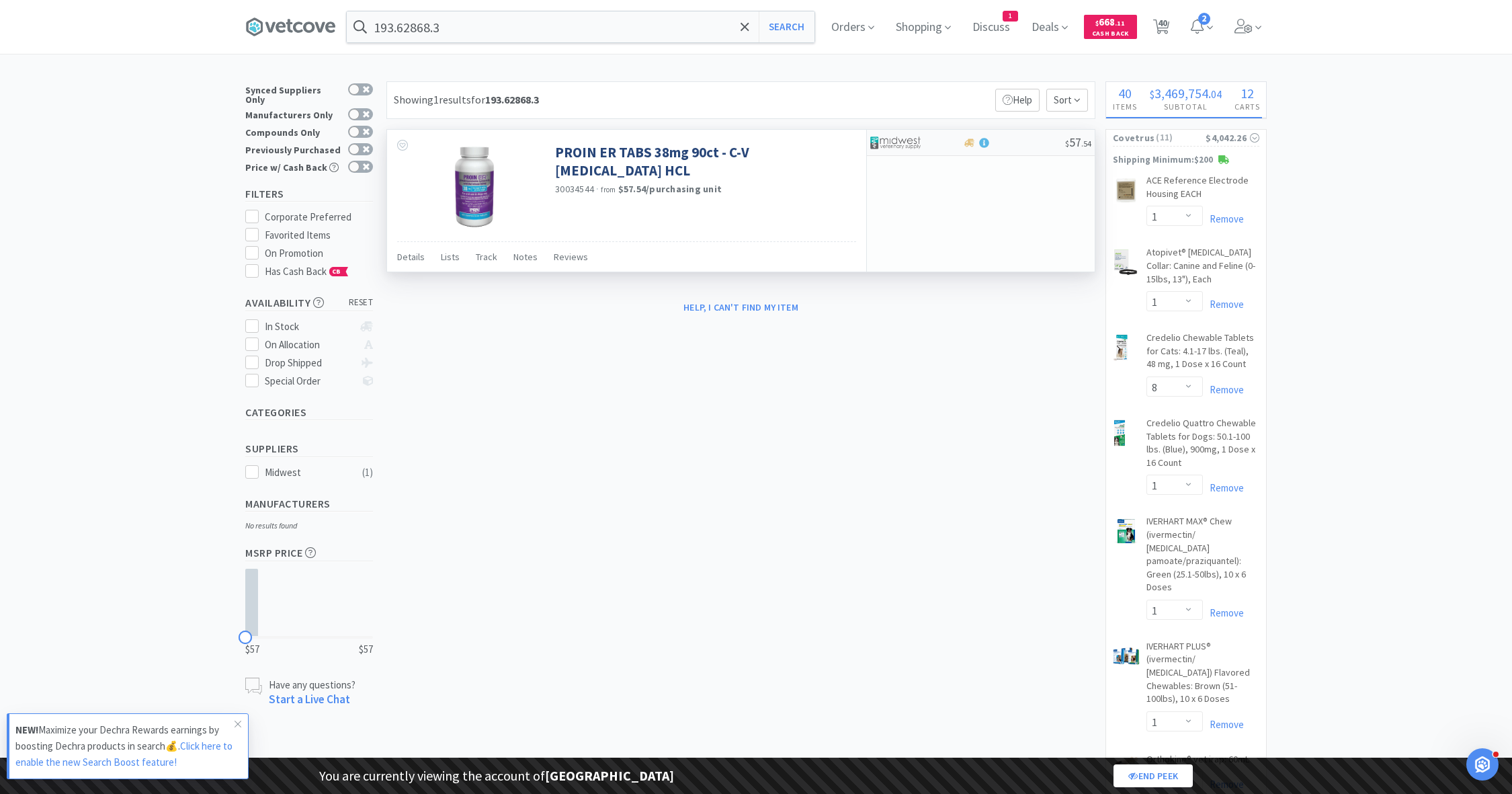
click at [928, 138] on div at bounding box center [907, 142] width 74 height 23
click at [915, 147] on img at bounding box center [895, 142] width 50 height 20
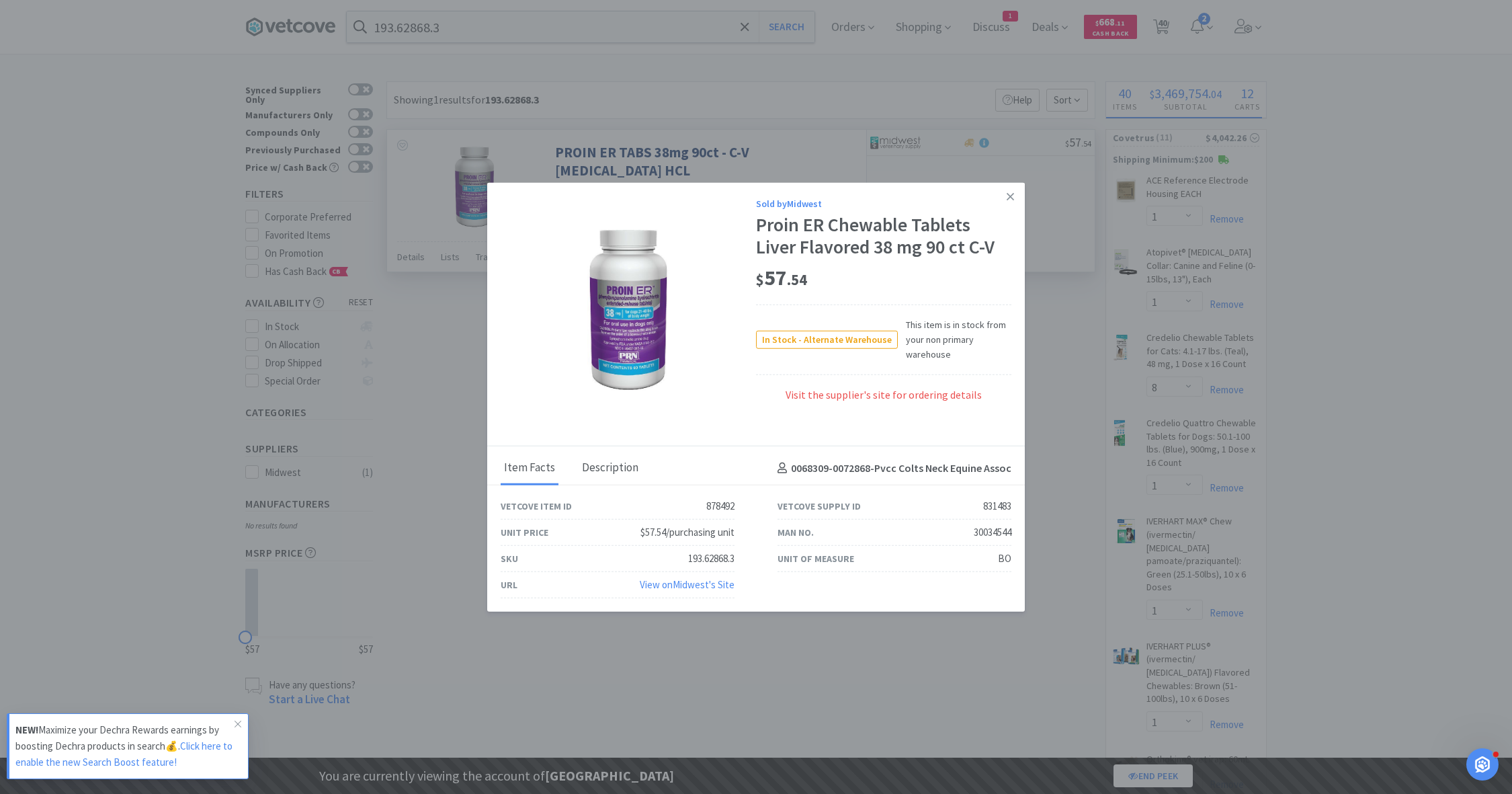
click at [608, 476] on div "Description" at bounding box center [610, 468] width 63 height 33
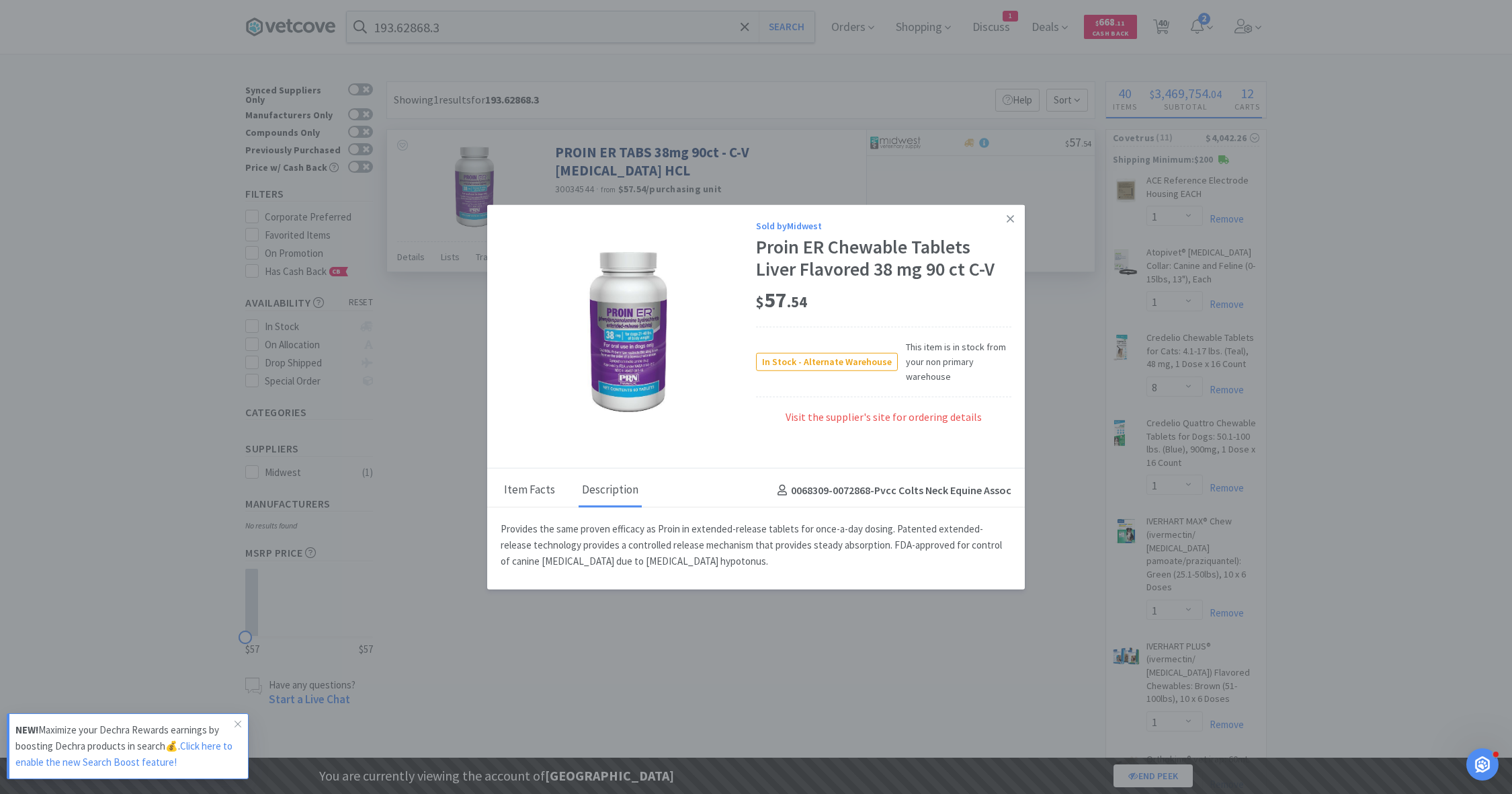
click at [521, 495] on div "Item Facts" at bounding box center [530, 490] width 58 height 33
